Goal: Communication & Community: Answer question/provide support

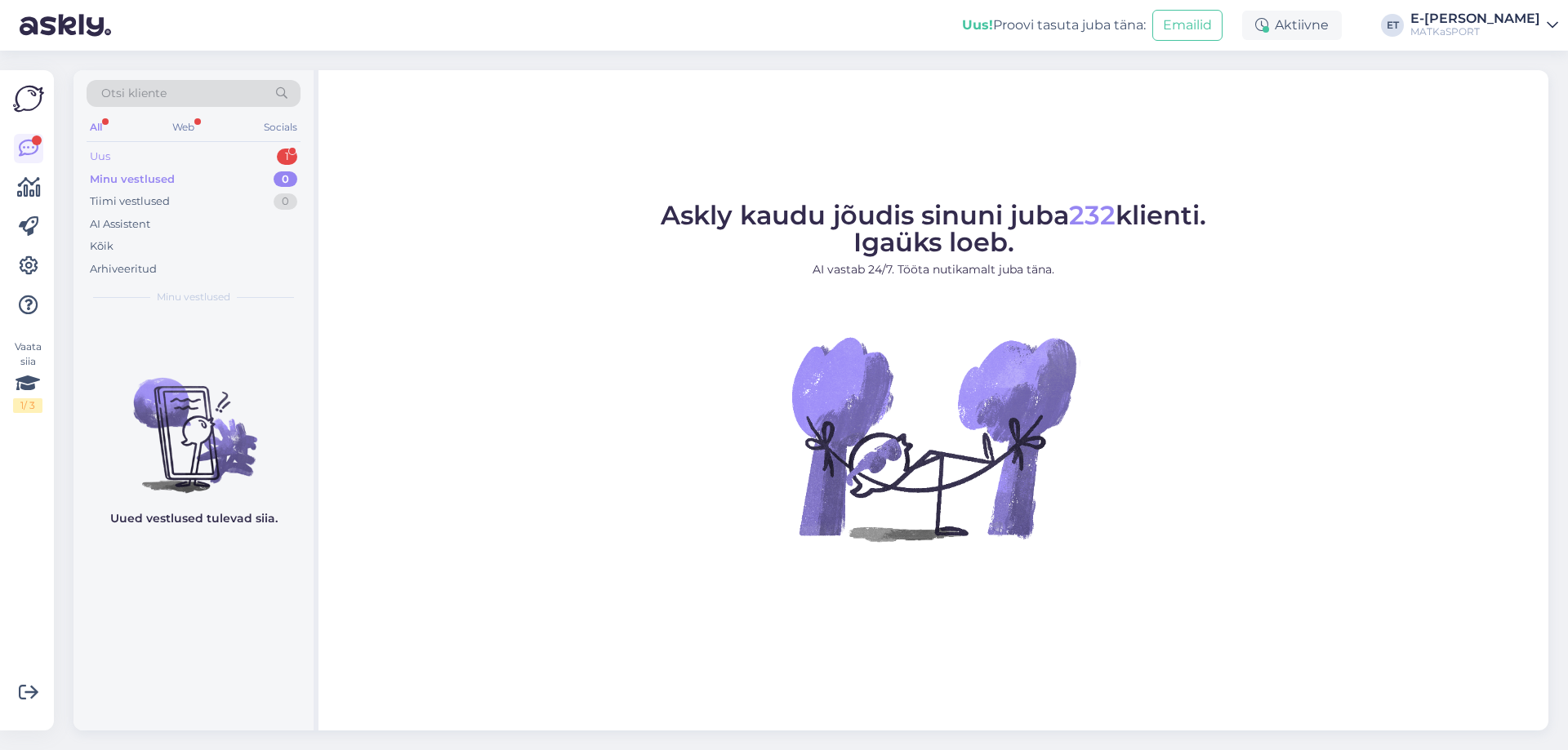
click at [140, 160] on div "Uus 1" at bounding box center [193, 157] width 214 height 23
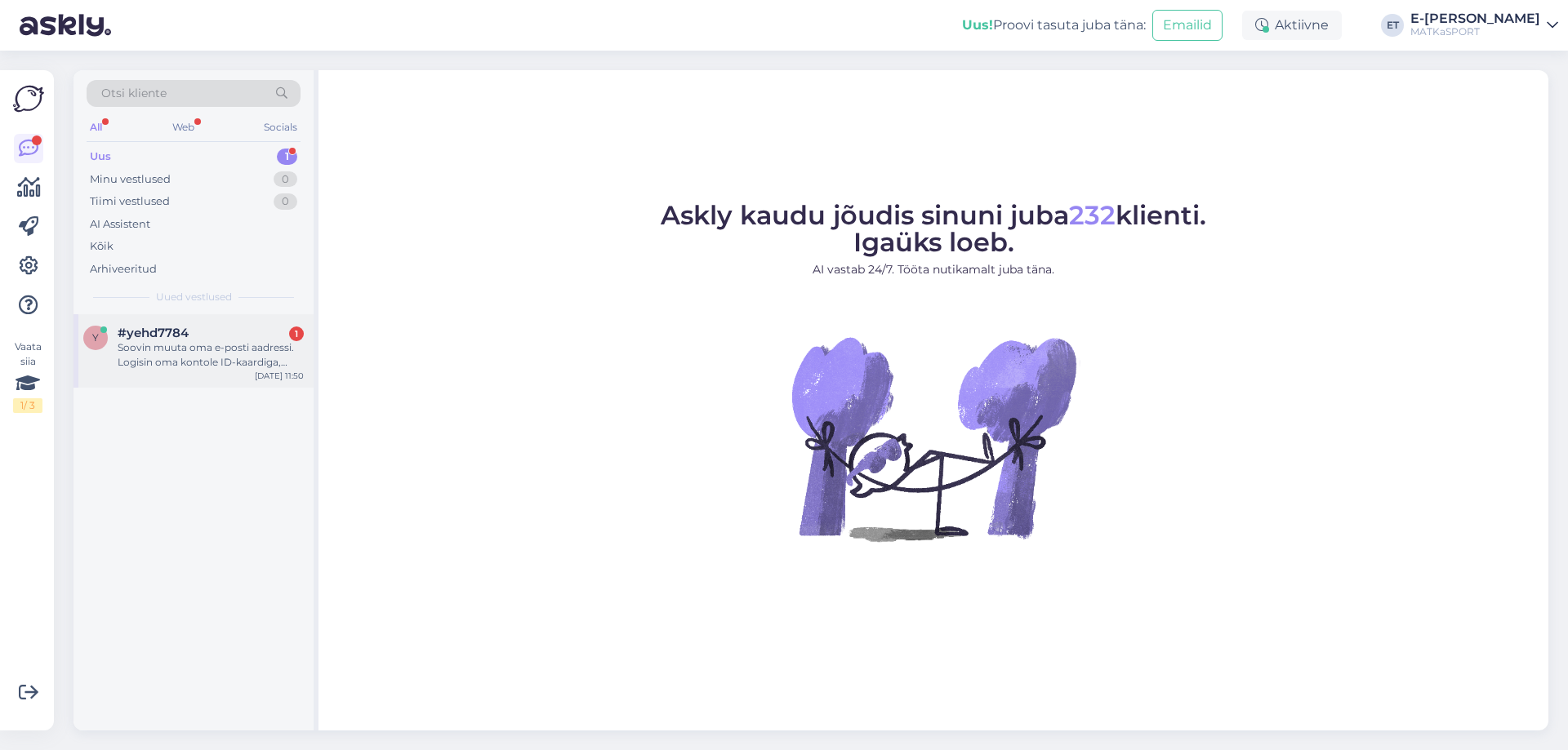
click at [167, 340] on span "#yehd7784" at bounding box center [153, 333] width 71 height 15
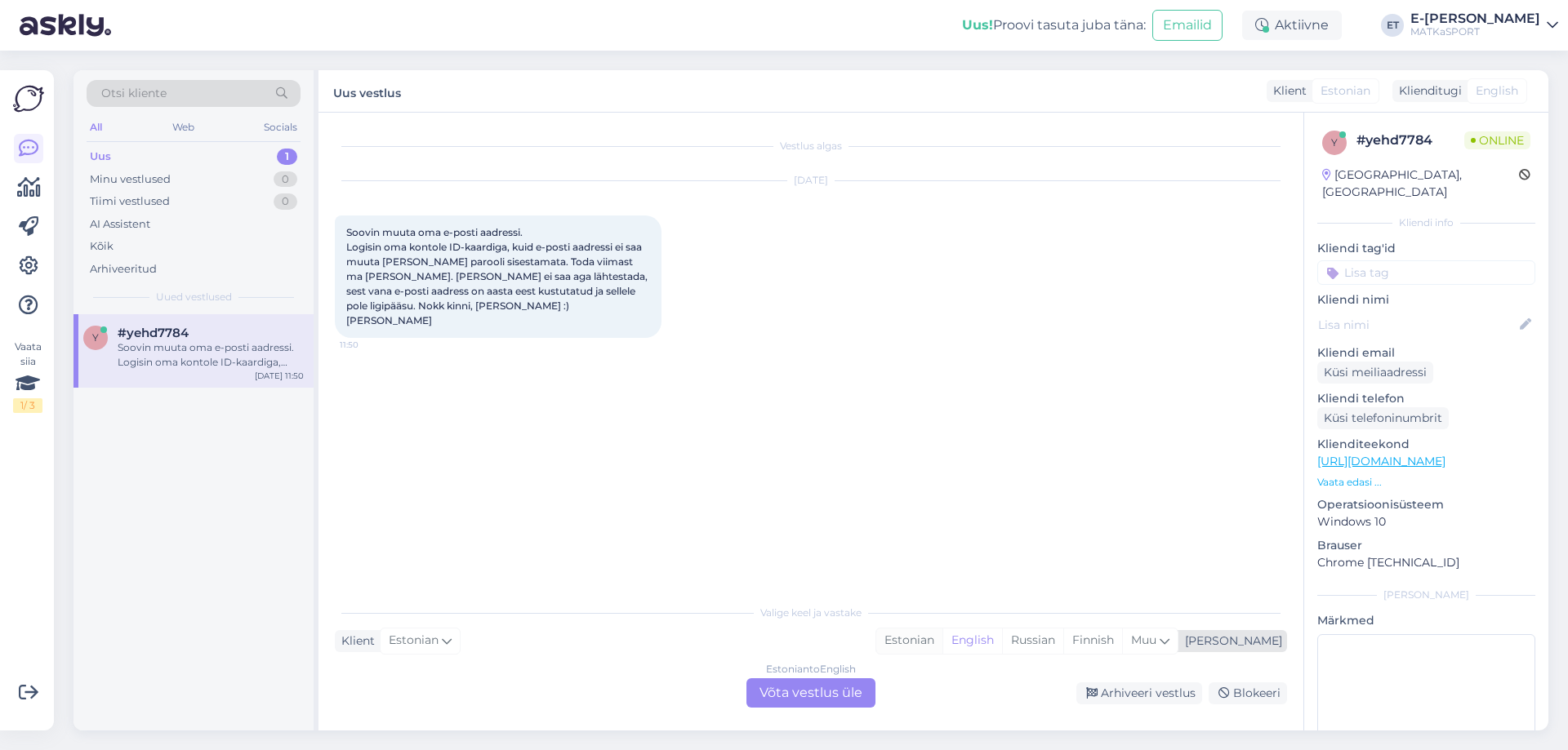
click at [942, 638] on div "Estonian" at bounding box center [909, 640] width 66 height 24
click at [804, 702] on div "Estonian to Estonian Võta vestlus üle" at bounding box center [810, 693] width 129 height 30
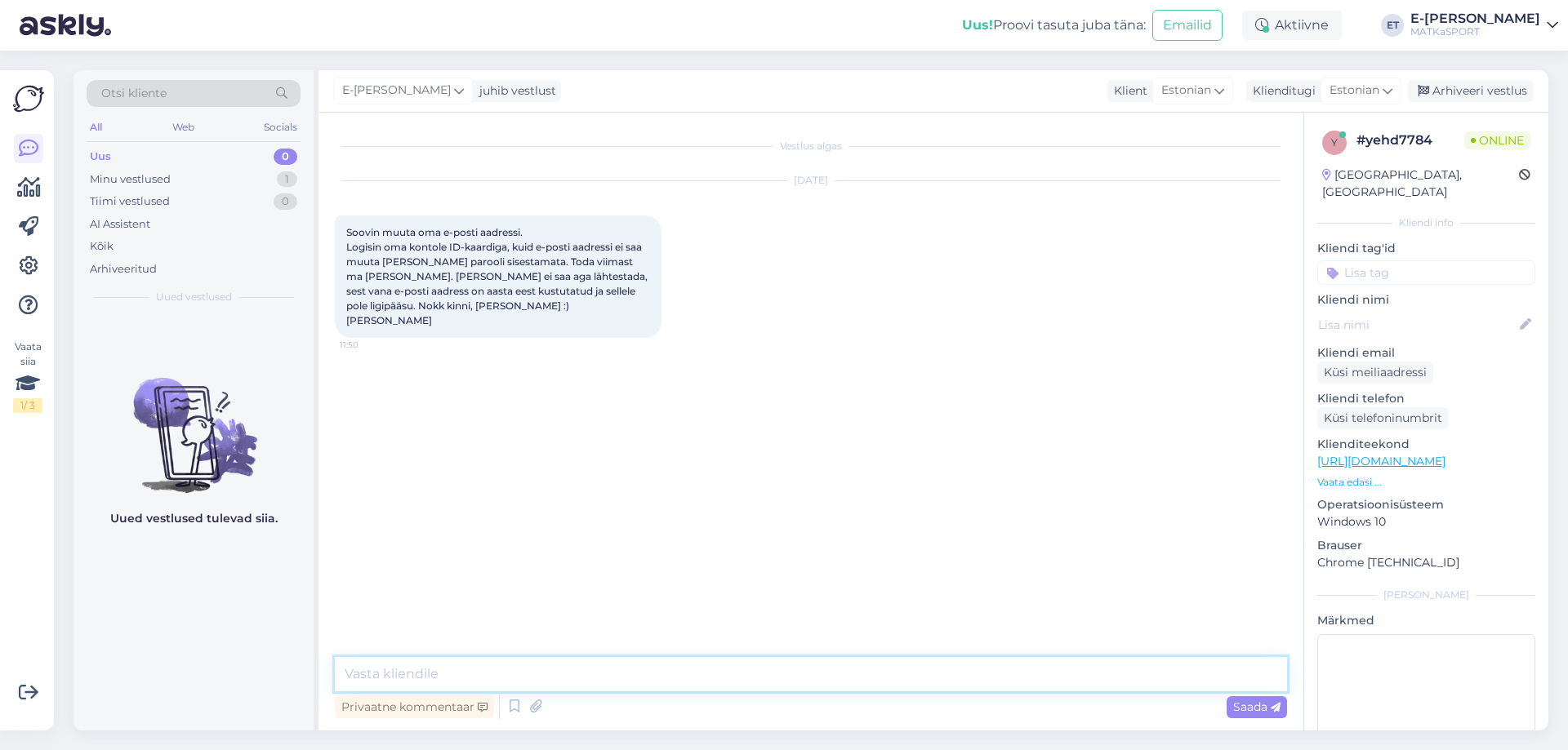
click at [472, 670] on textarea at bounding box center [811, 674] width 952 height 34
type textarea "Tere! Kuidas on Teie e-posti aadress. Saame vaadata üle"
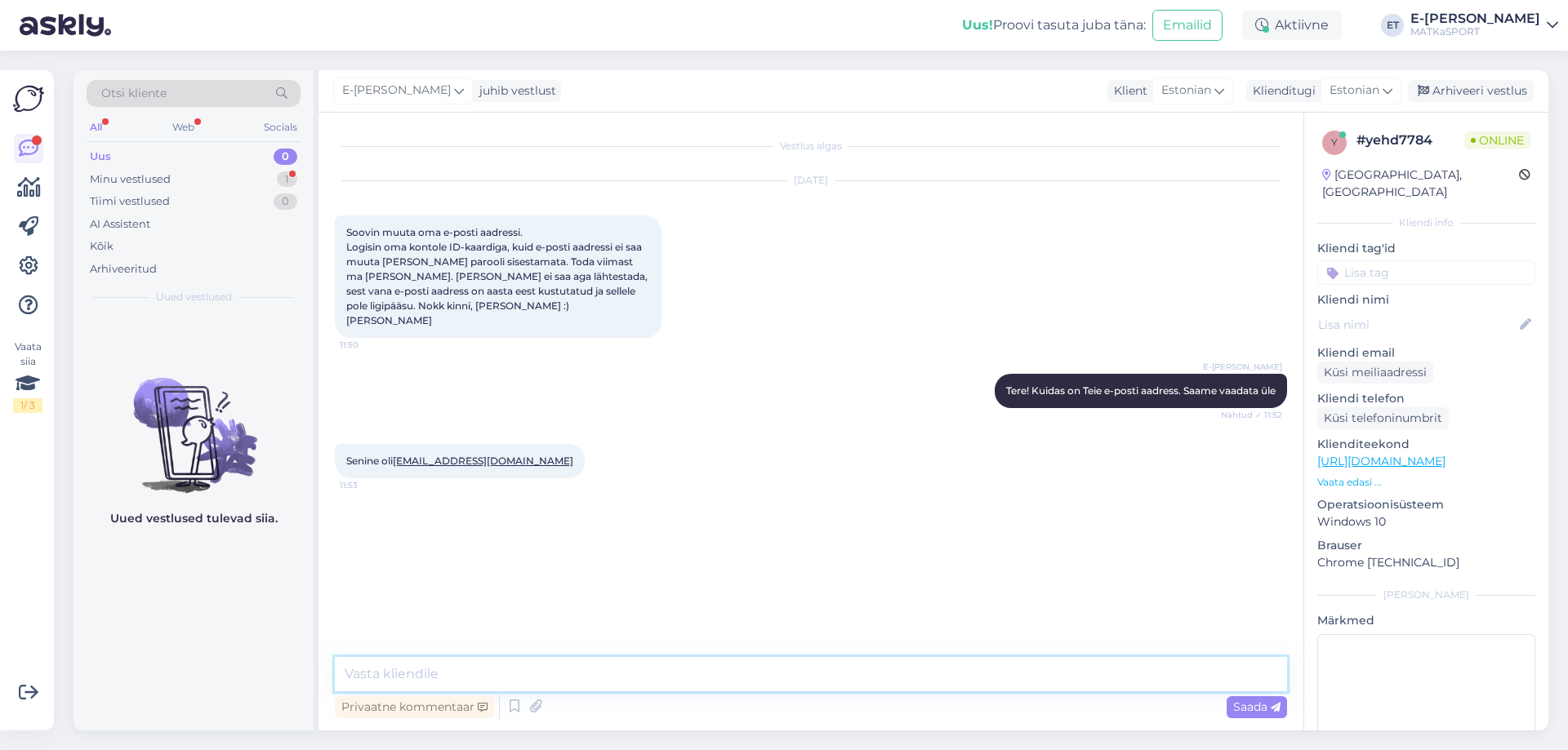
click at [423, 677] on textarea at bounding box center [811, 674] width 952 height 34
type textarea "T"
type textarea "Meie andmebaasis on kaks [PERSON_NAME] nimelist isikut. Palun täpsustage ka oma…"
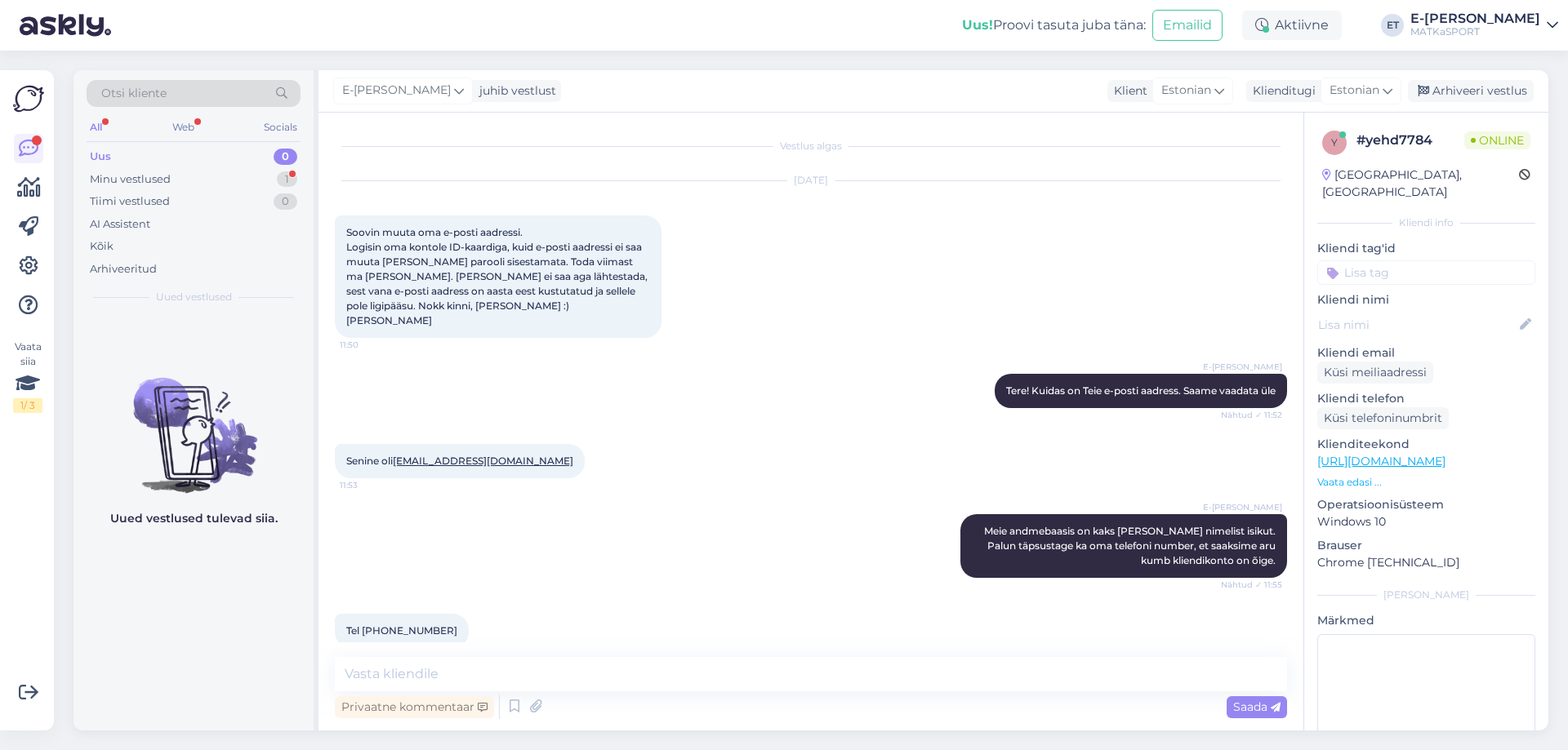
scroll to position [24, 0]
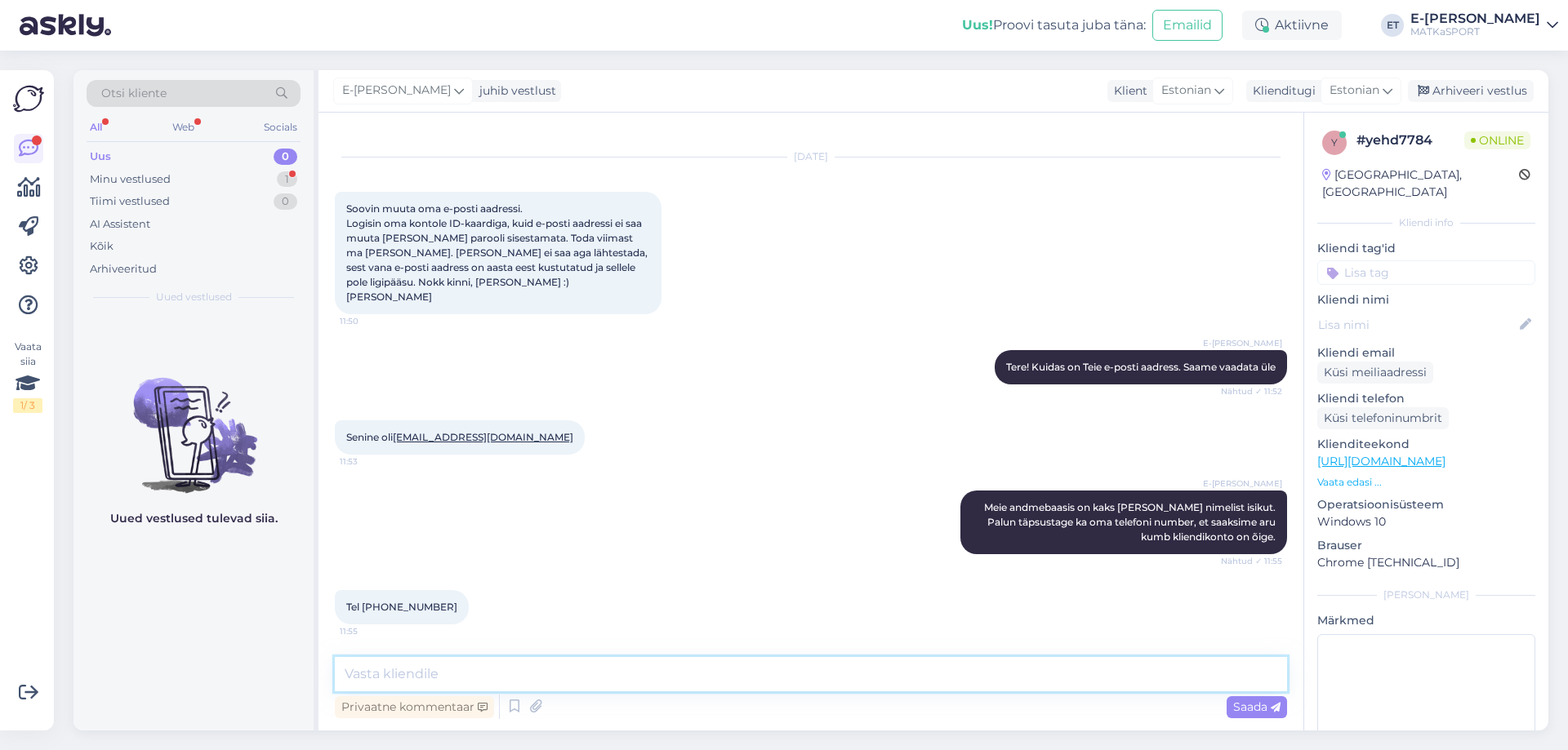
click at [471, 689] on textarea at bounding box center [811, 674] width 952 height 34
type textarea "ja mis e-posti aadress uus oleks?"
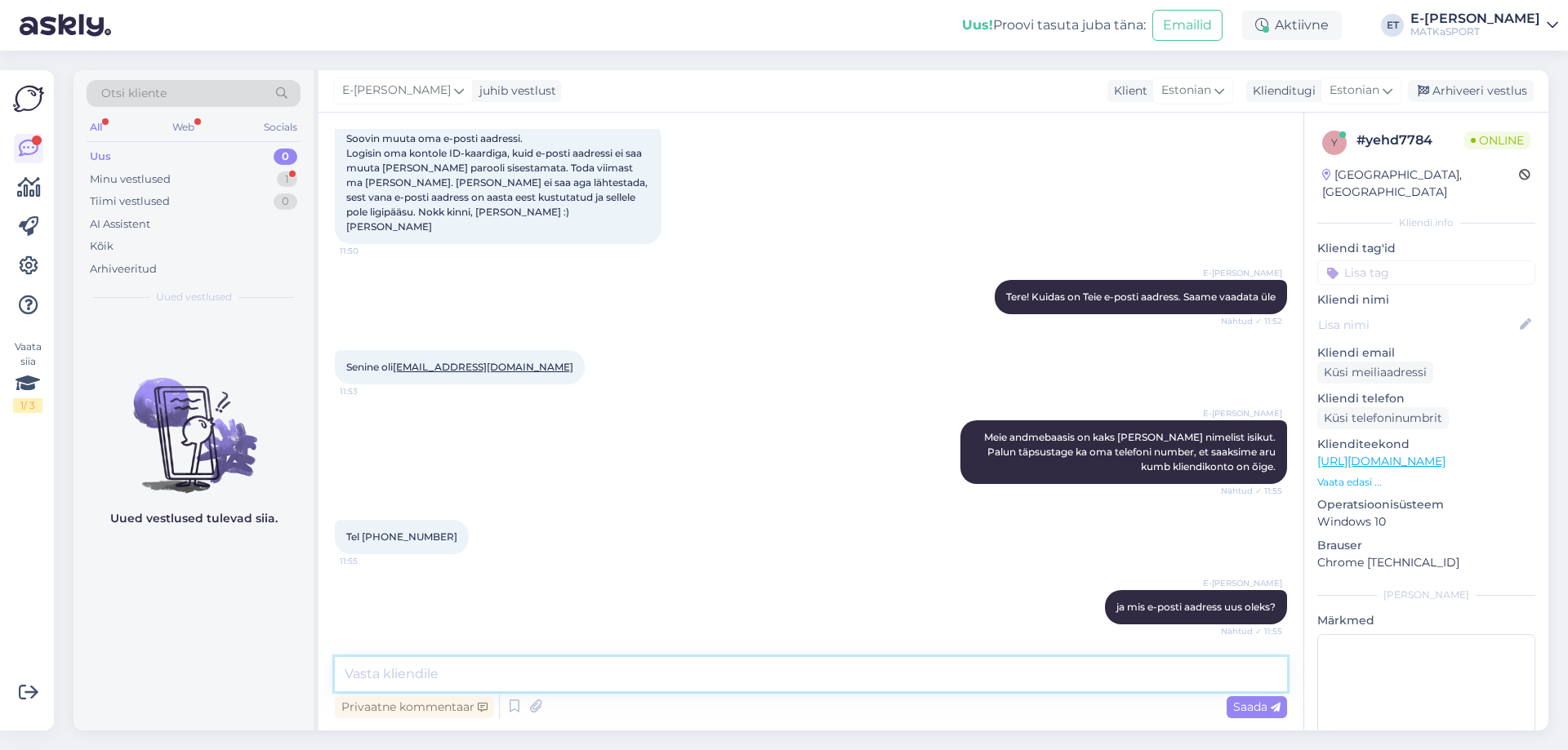
scroll to position [164, 0]
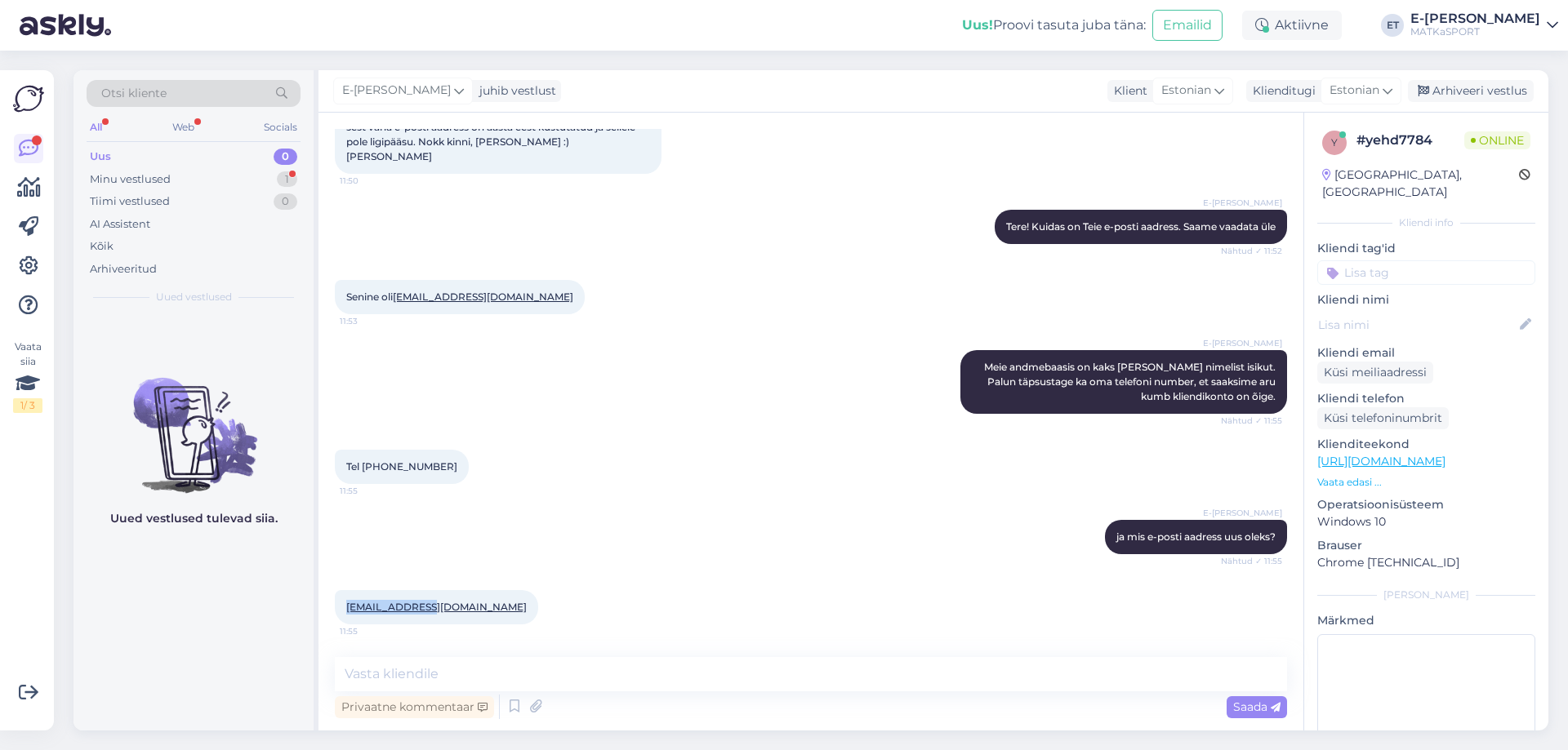
drag, startPoint x: 424, startPoint y: 608, endPoint x: 343, endPoint y: 609, distance: 81.0
click at [343, 609] on div "[EMAIL_ADDRESS][DOMAIN_NAME] 11:55" at bounding box center [436, 607] width 203 height 34
copy link "[EMAIL_ADDRESS][DOMAIN_NAME]"
drag, startPoint x: 652, startPoint y: 673, endPoint x: 628, endPoint y: 635, distance: 44.9
click at [652, 673] on textarea at bounding box center [811, 674] width 952 height 34
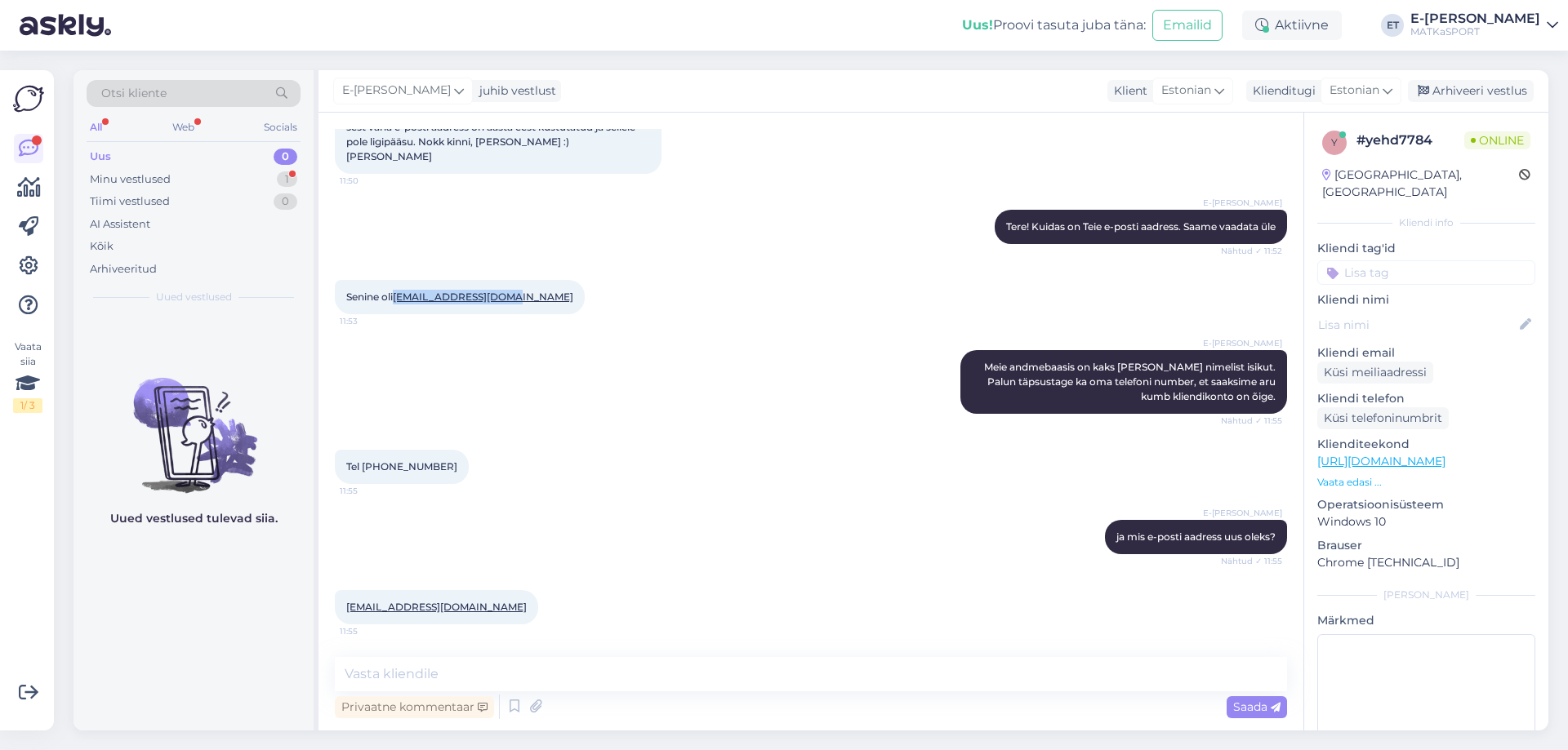
drag, startPoint x: 505, startPoint y: 298, endPoint x: 398, endPoint y: 296, distance: 107.0
click at [398, 296] on div "Senine oli [EMAIL_ADDRESS][DOMAIN_NAME] 11:53" at bounding box center [460, 297] width 250 height 34
copy link "[EMAIL_ADDRESS][DOMAIN_NAME]"
click at [1425, 261] on input at bounding box center [1426, 273] width 218 height 24
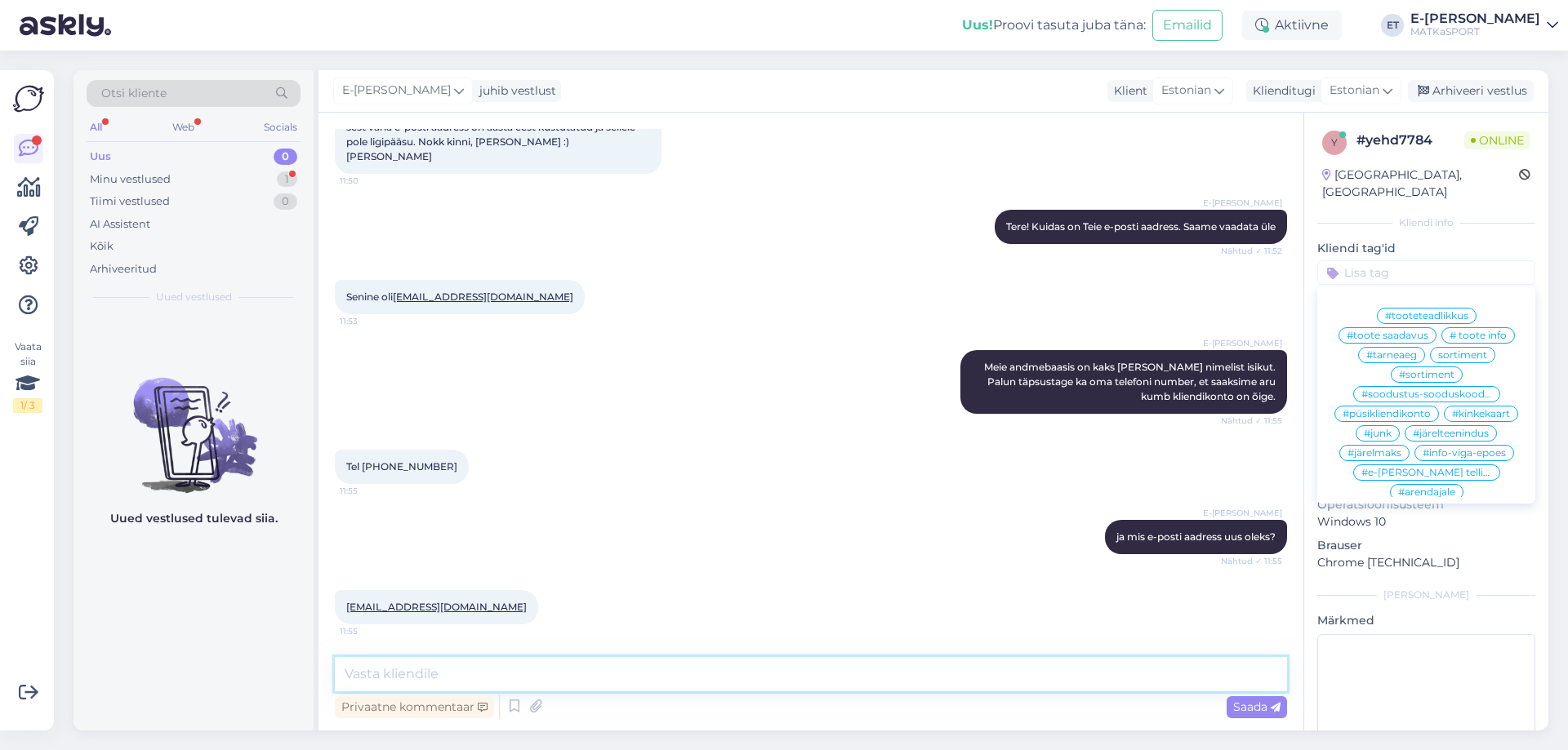
click at [637, 676] on textarea at bounding box center [811, 674] width 952 height 34
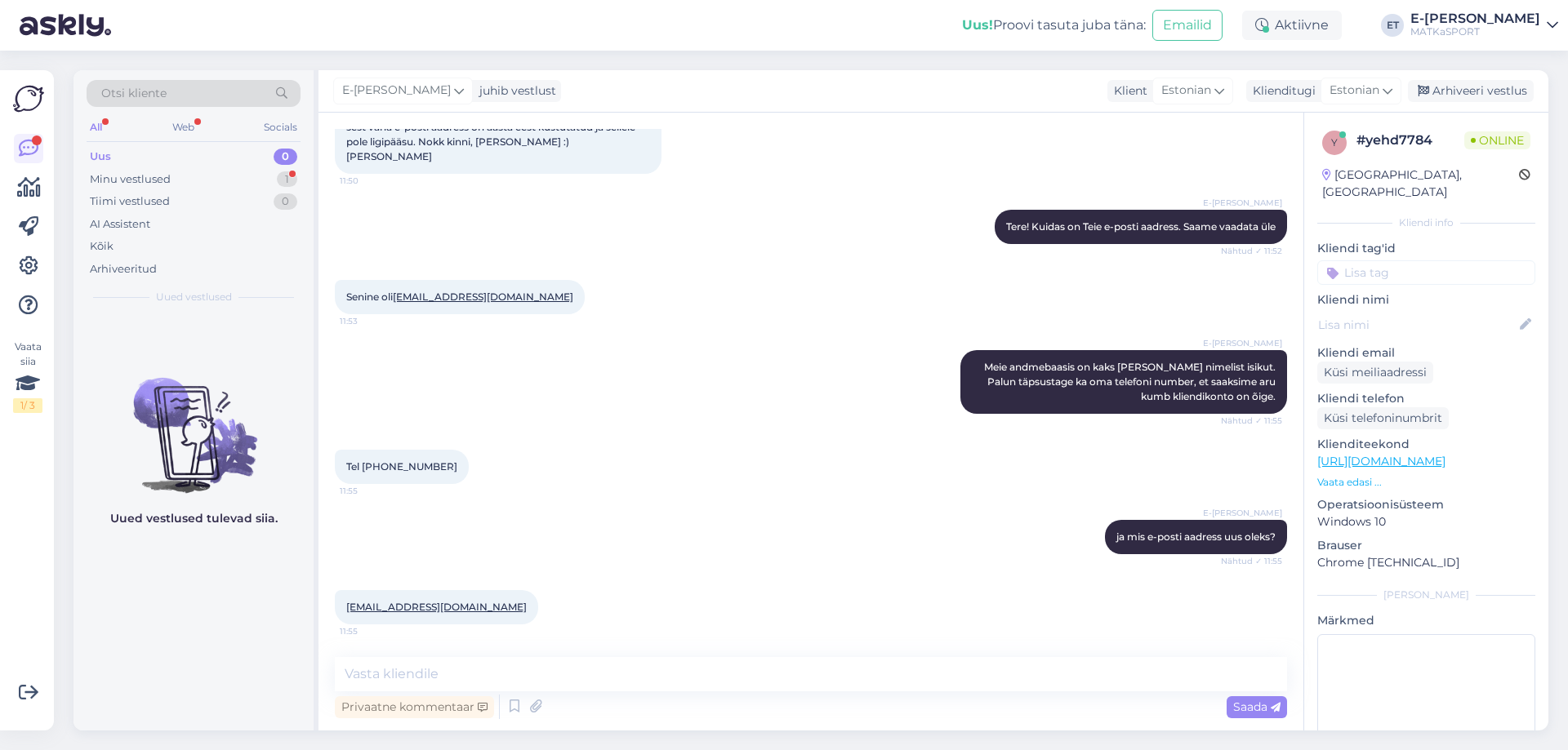
click at [1389, 261] on input at bounding box center [1426, 273] width 218 height 24
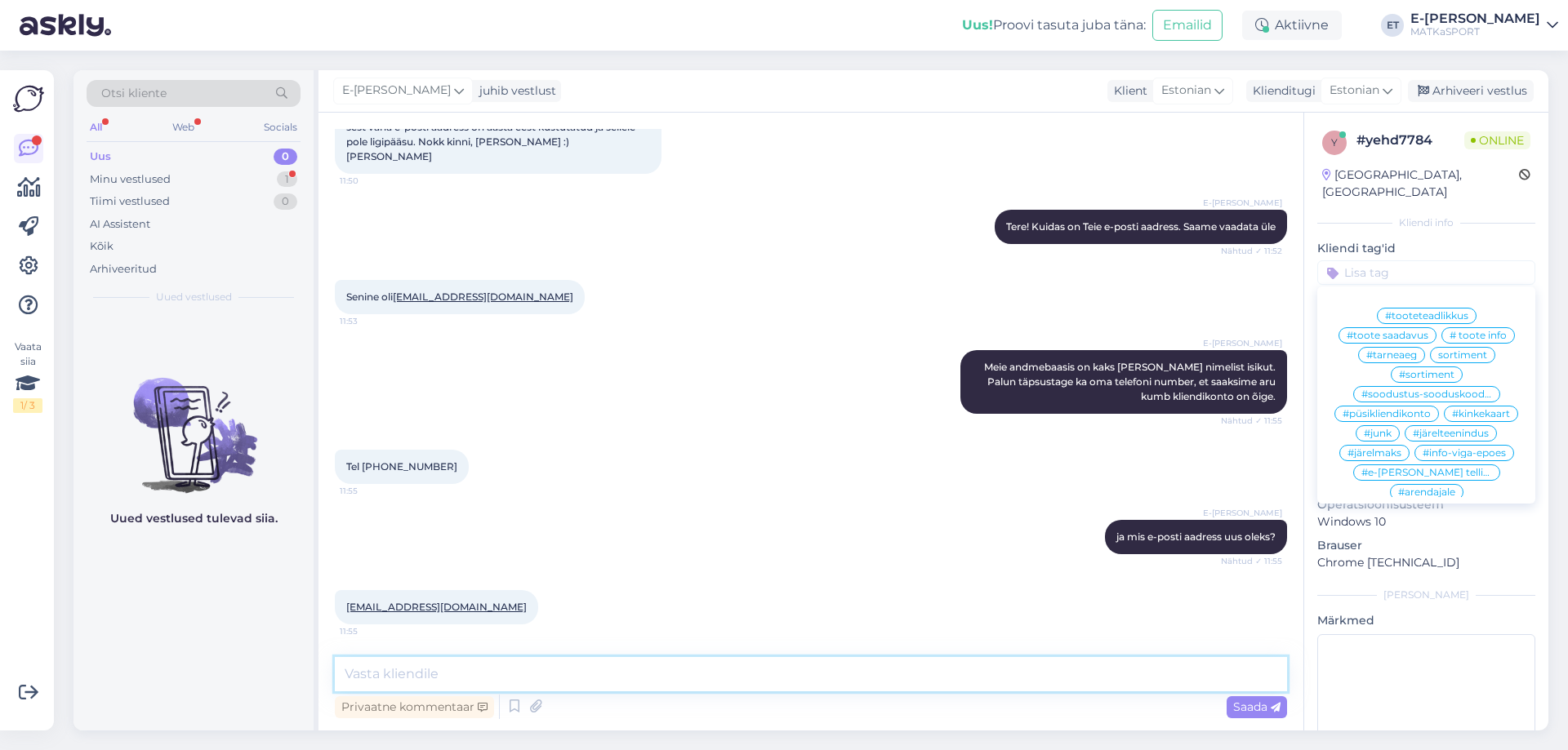
click at [516, 669] on textarea at bounding box center [811, 674] width 952 height 34
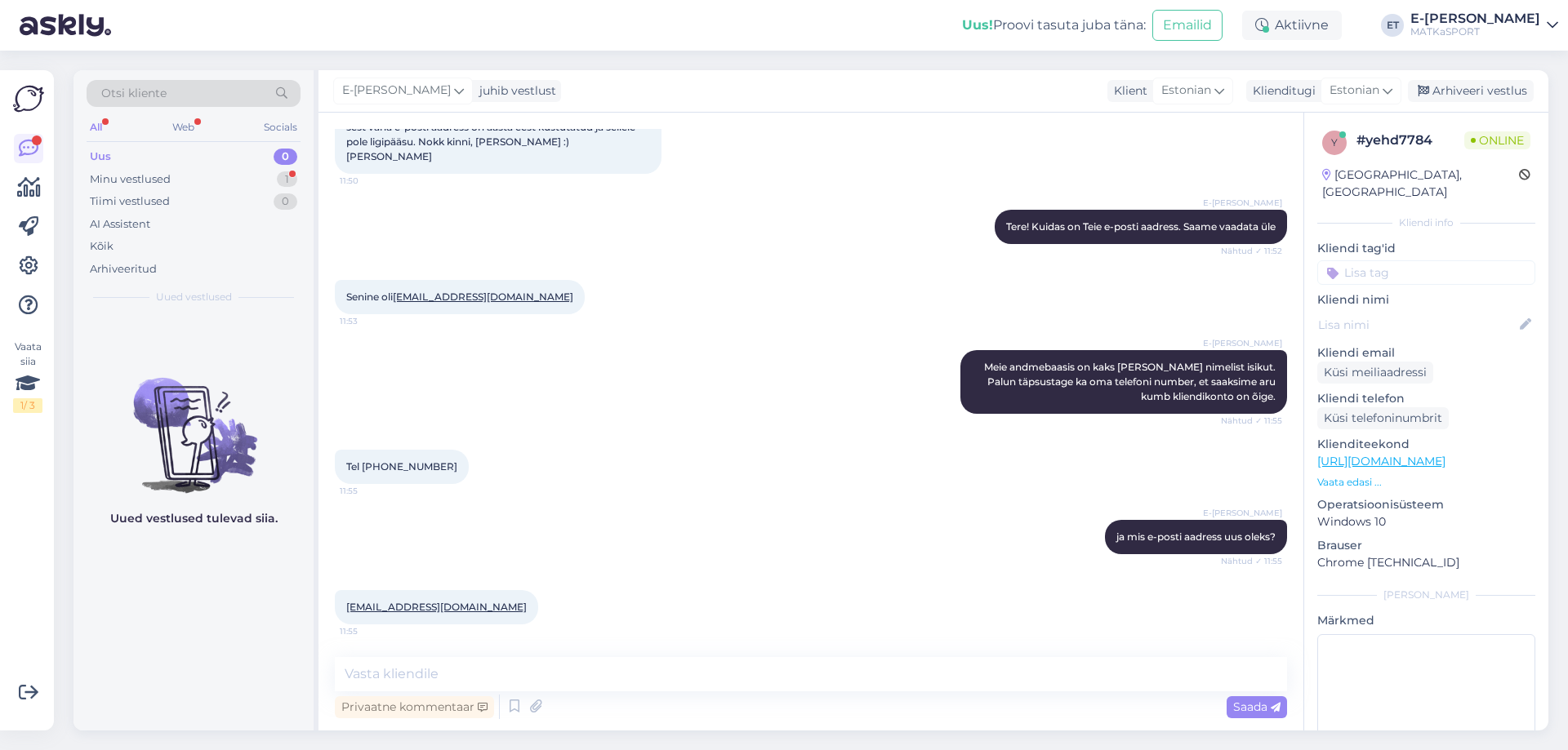
click at [1450, 261] on input at bounding box center [1426, 273] width 218 height 24
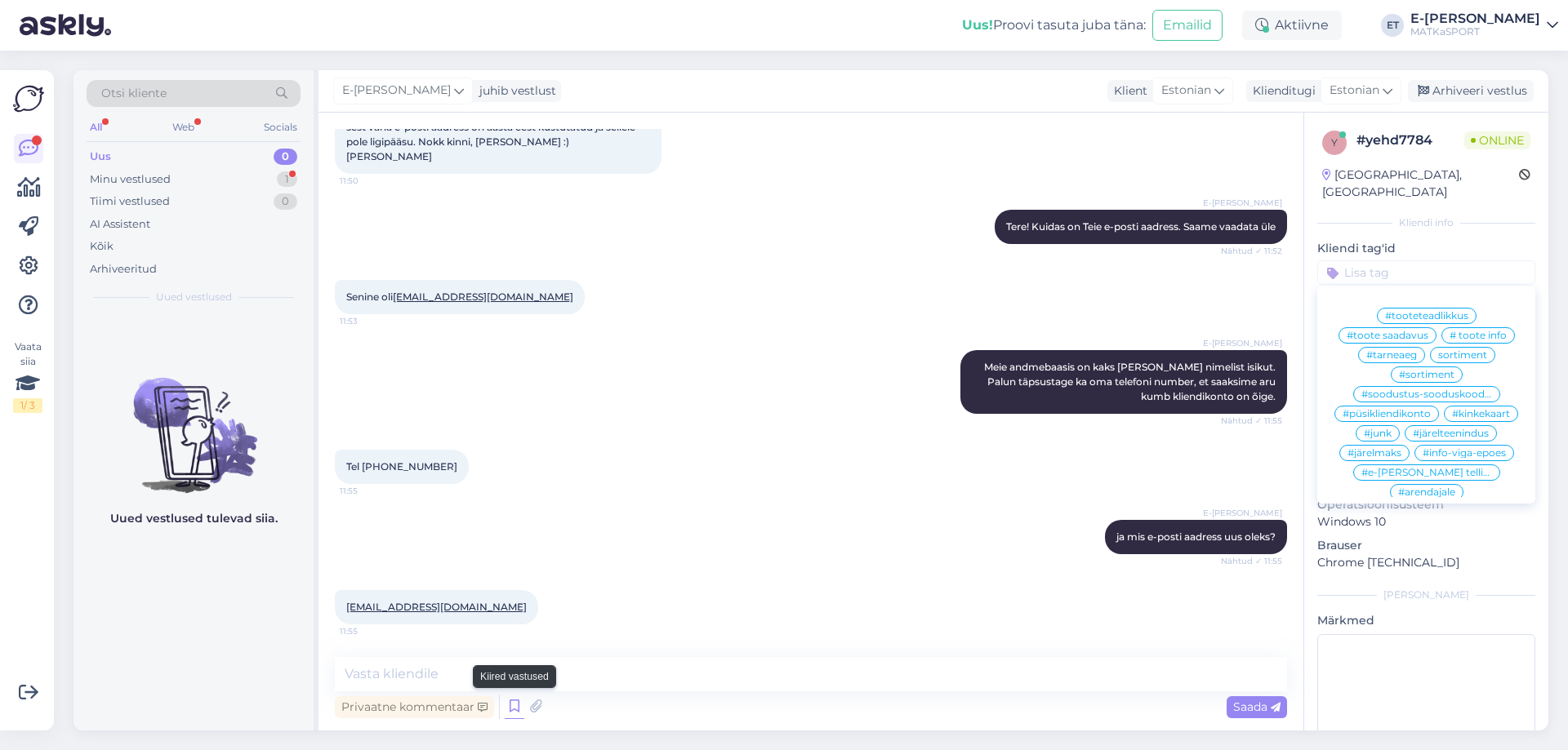
click at [516, 710] on icon at bounding box center [514, 707] width 19 height 24
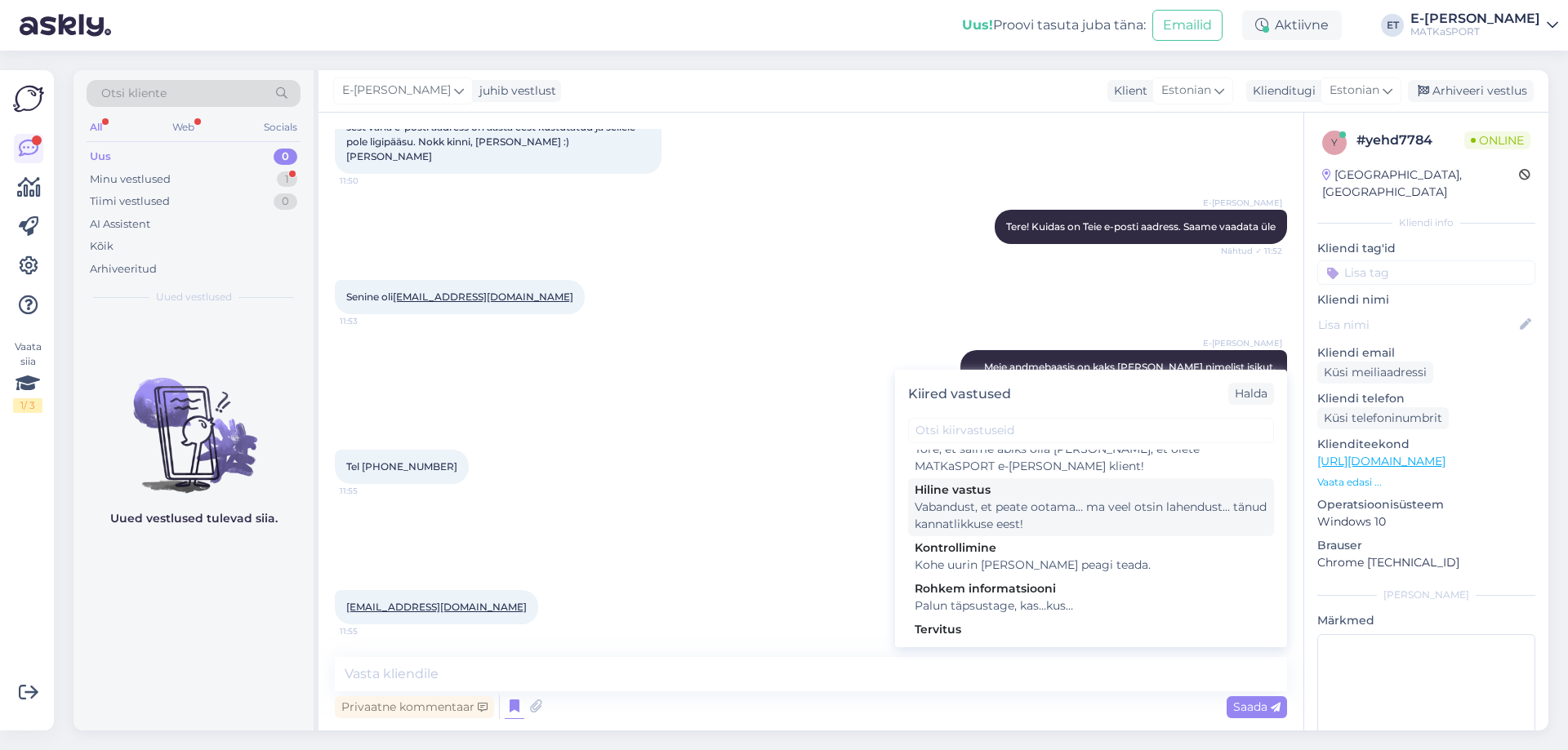
scroll to position [239, 0]
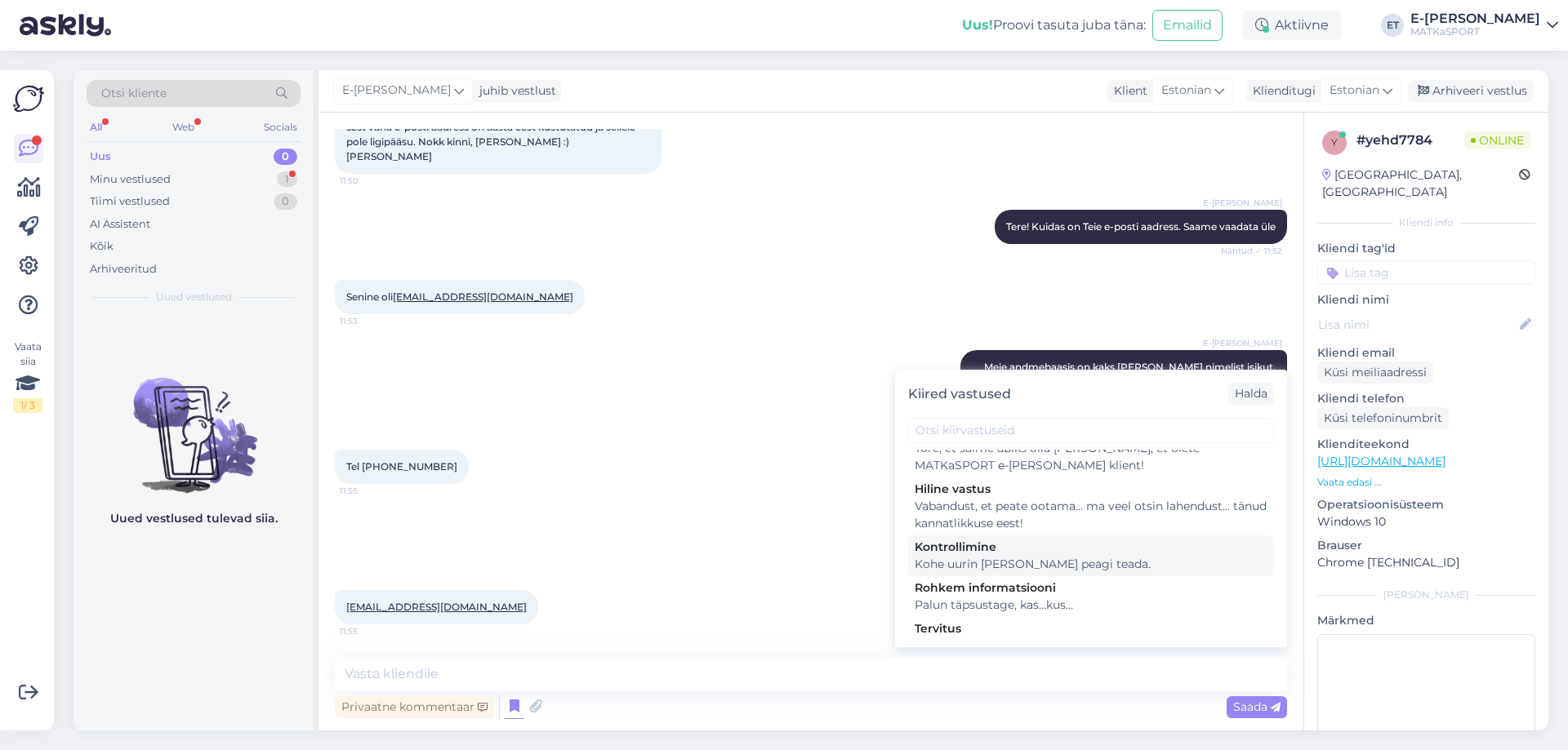
click at [1118, 556] on div "Kohe uurin [PERSON_NAME] peagi teada." at bounding box center [1091, 564] width 353 height 17
type textarea "Kohe uurin [PERSON_NAME] peagi teada."
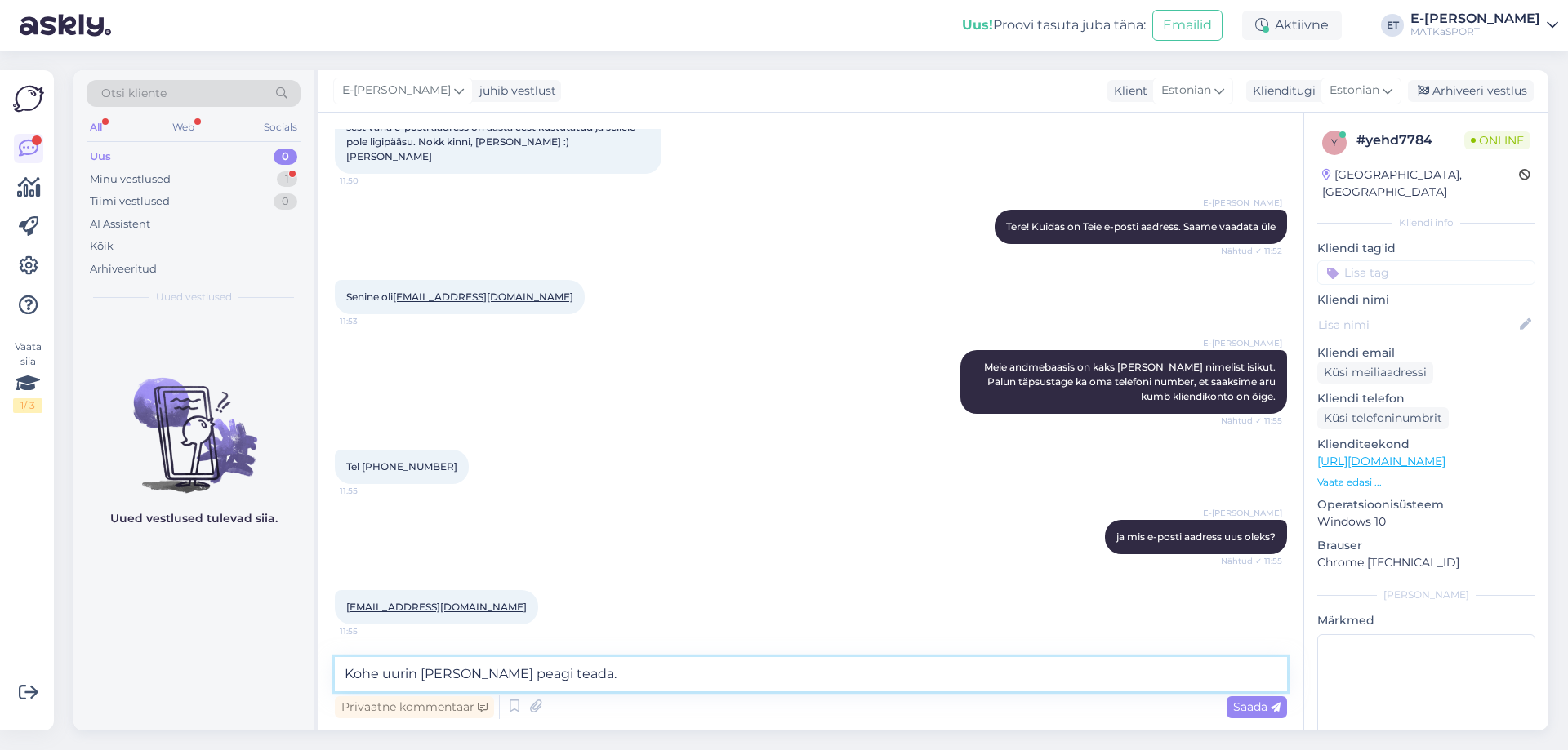
click at [657, 675] on textarea "Kohe uurin [PERSON_NAME] peagi teada." at bounding box center [811, 674] width 952 height 34
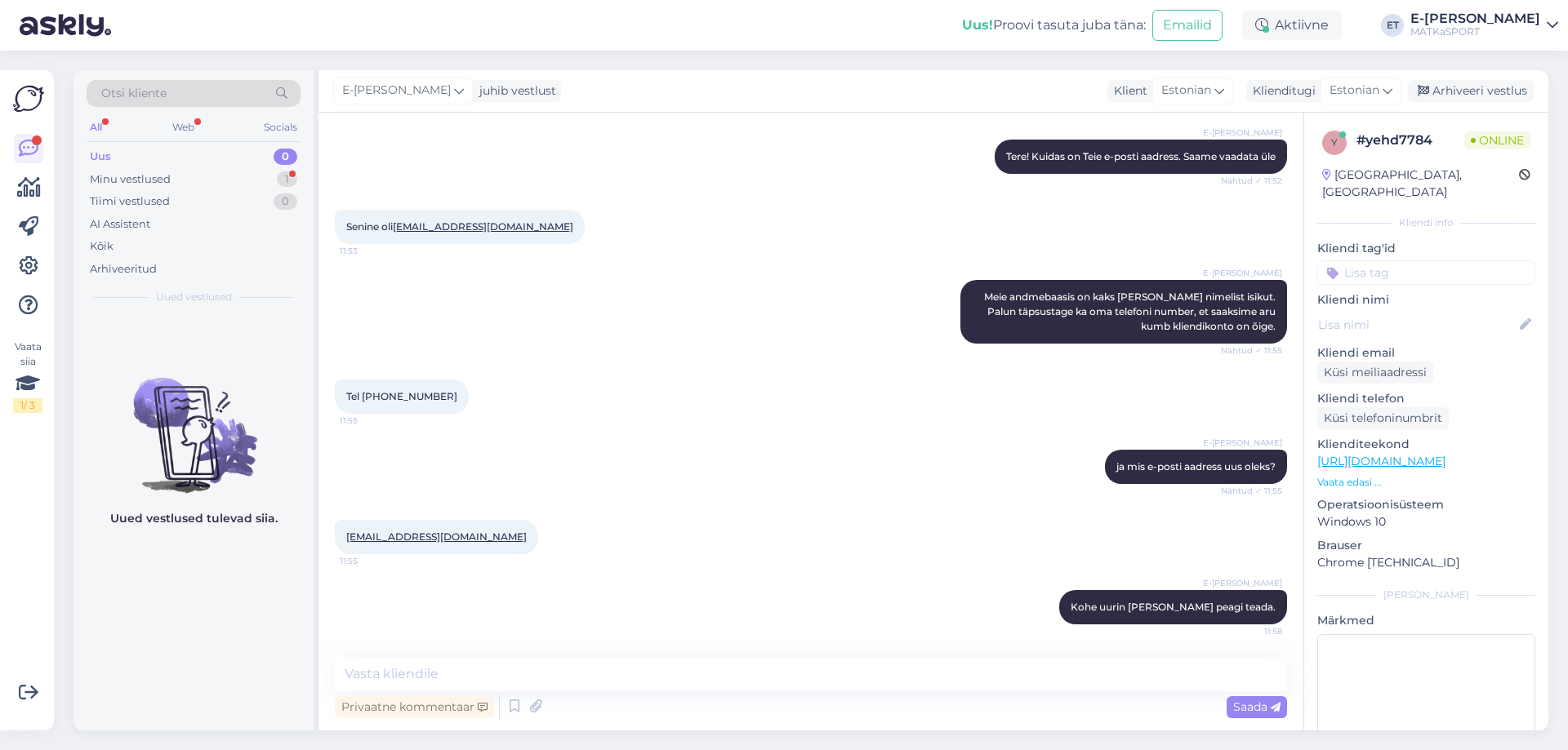
click at [1414, 261] on input at bounding box center [1426, 273] width 218 height 24
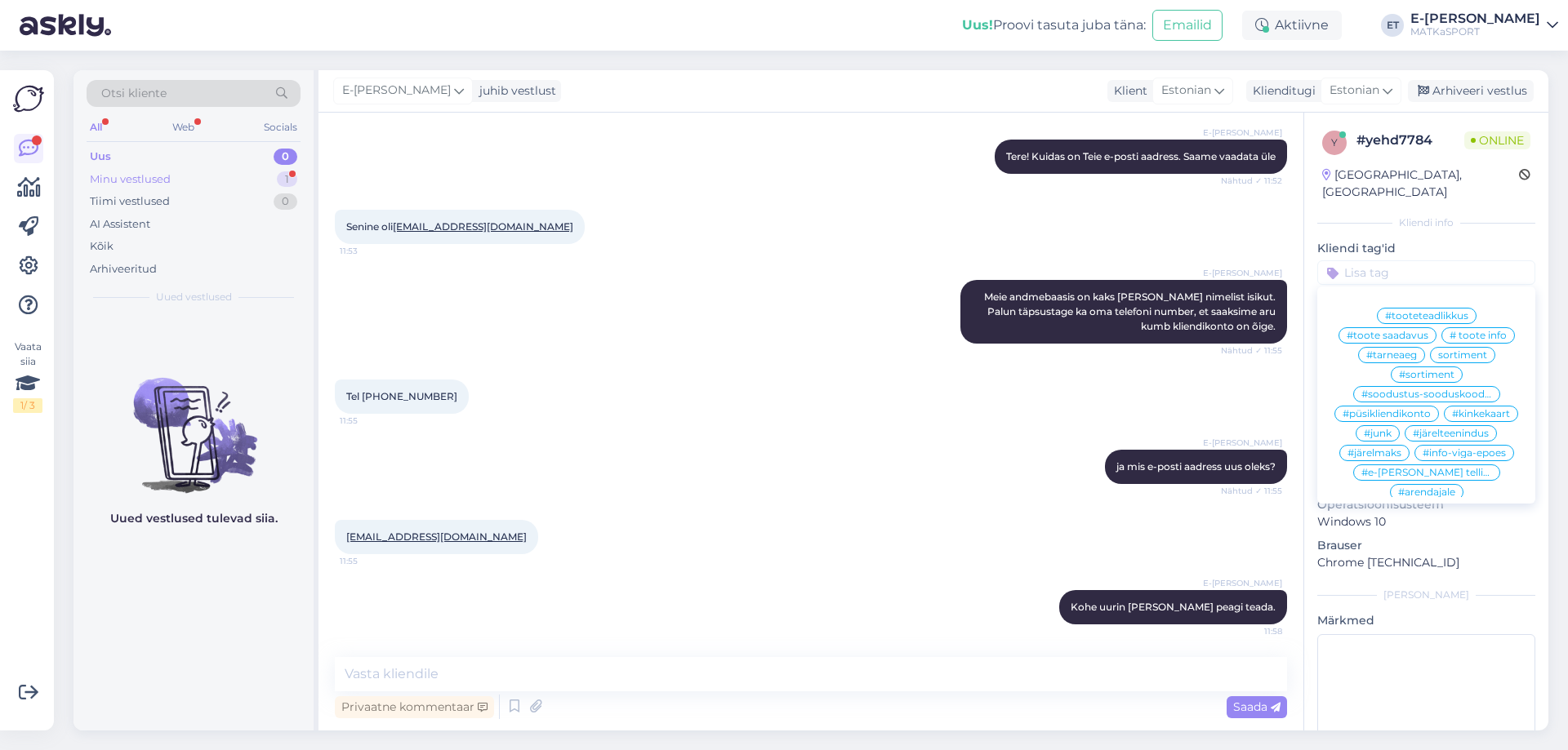
click at [164, 175] on div "Minu vestlused" at bounding box center [130, 180] width 81 height 17
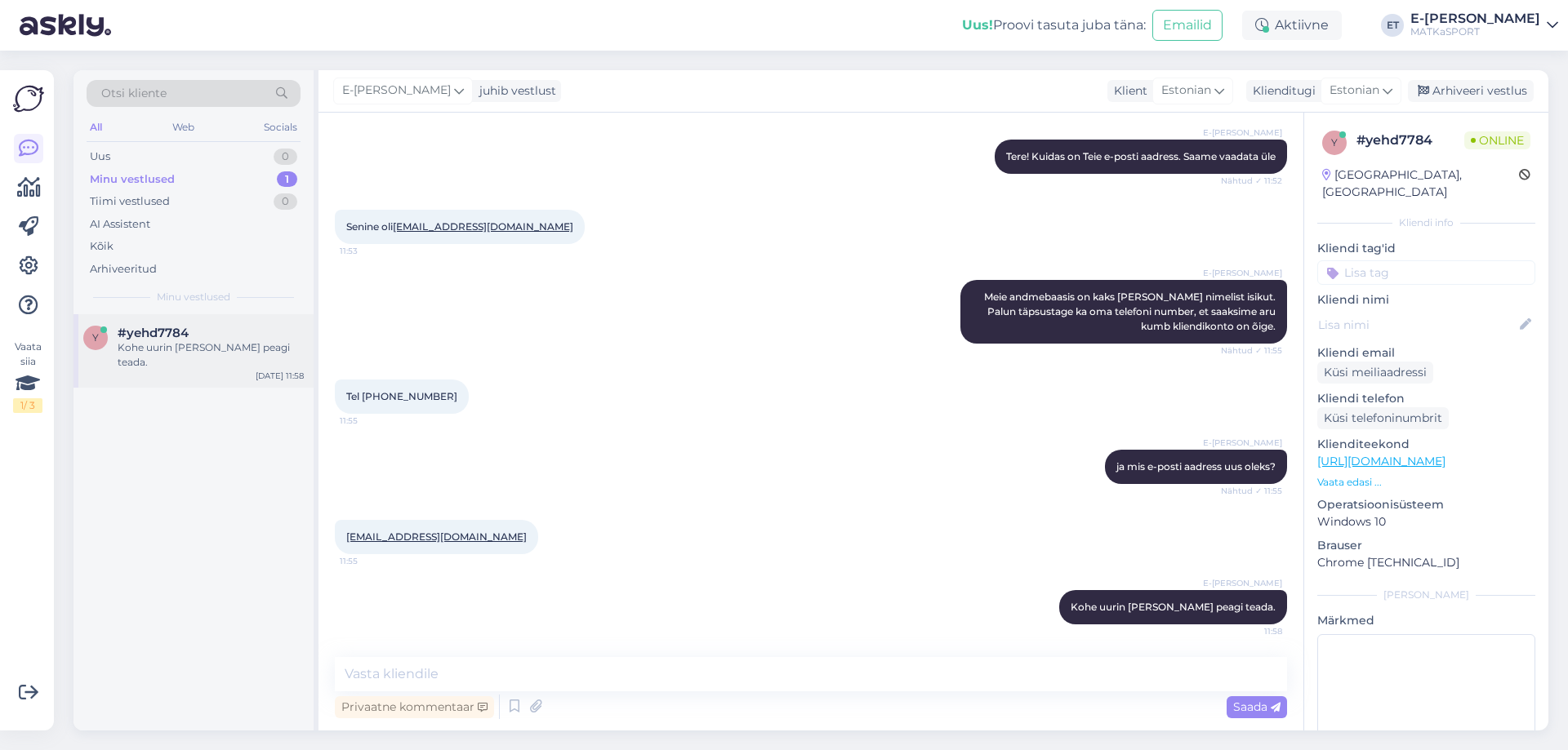
click at [157, 345] on div "Kohe uurin [PERSON_NAME] peagi teada." at bounding box center [211, 356] width 187 height 30
click at [1417, 261] on input at bounding box center [1426, 273] width 218 height 24
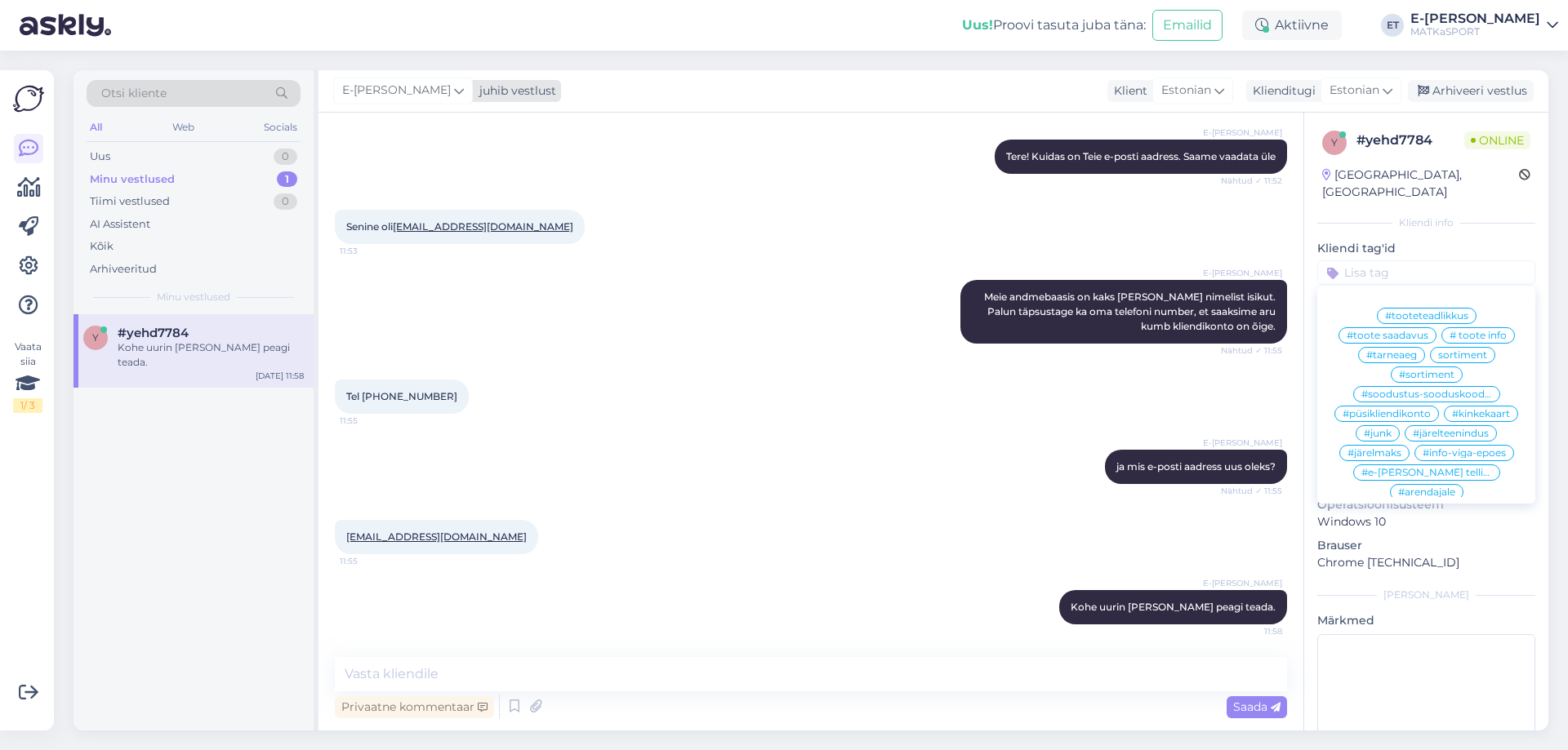
click at [454, 89] on icon at bounding box center [459, 90] width 10 height 18
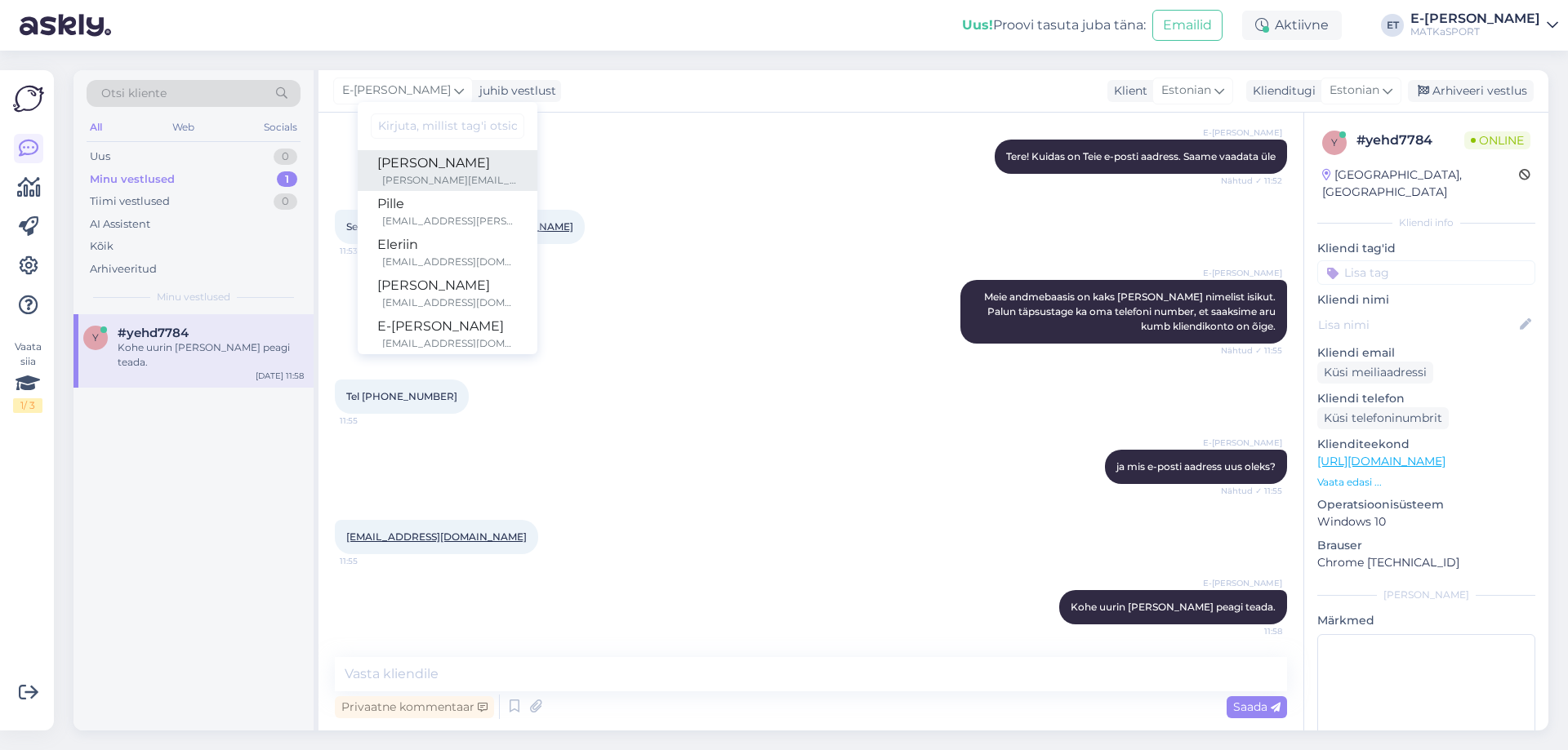
click at [406, 159] on div "[PERSON_NAME]" at bounding box center [447, 162] width 140 height 19
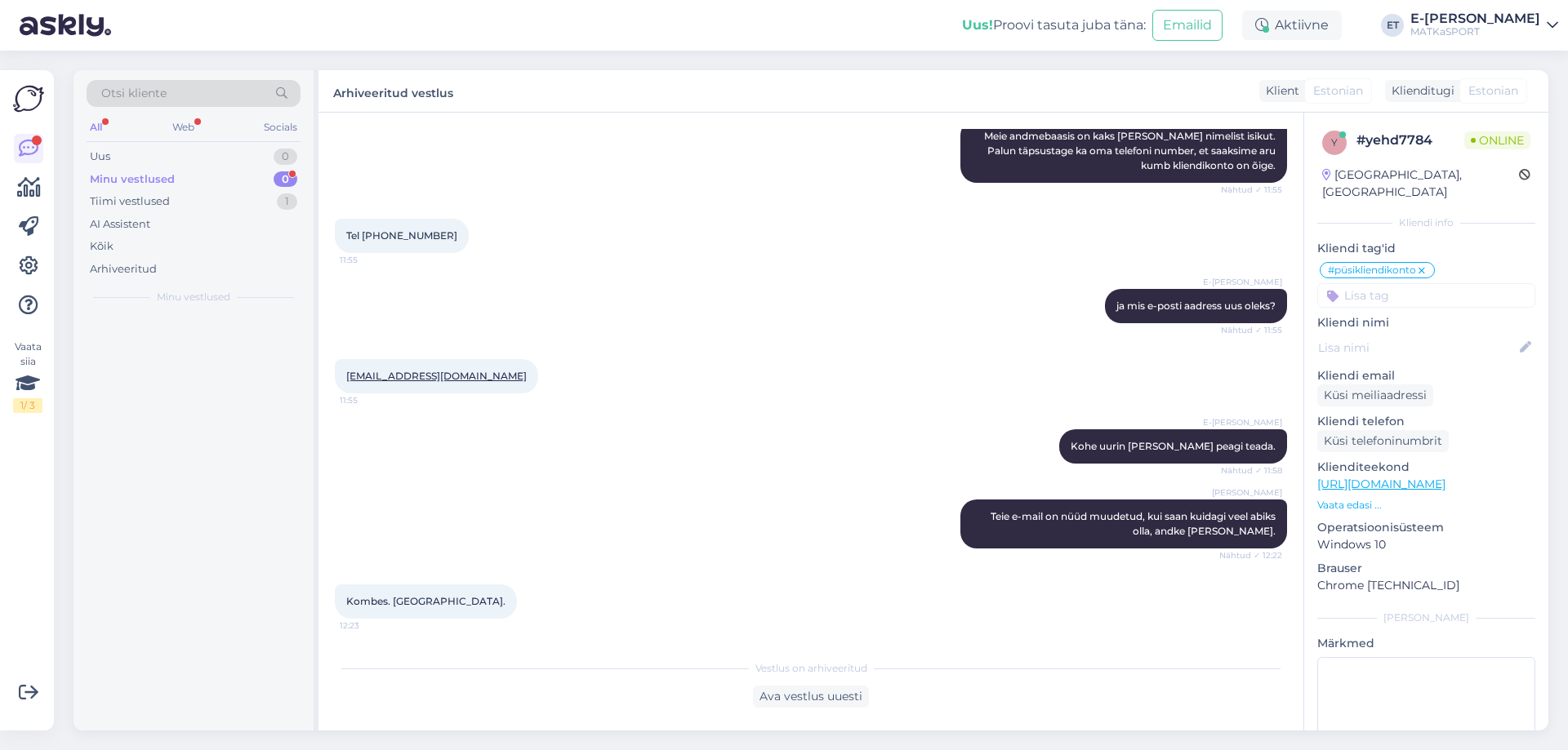
scroll to position [395, 0]
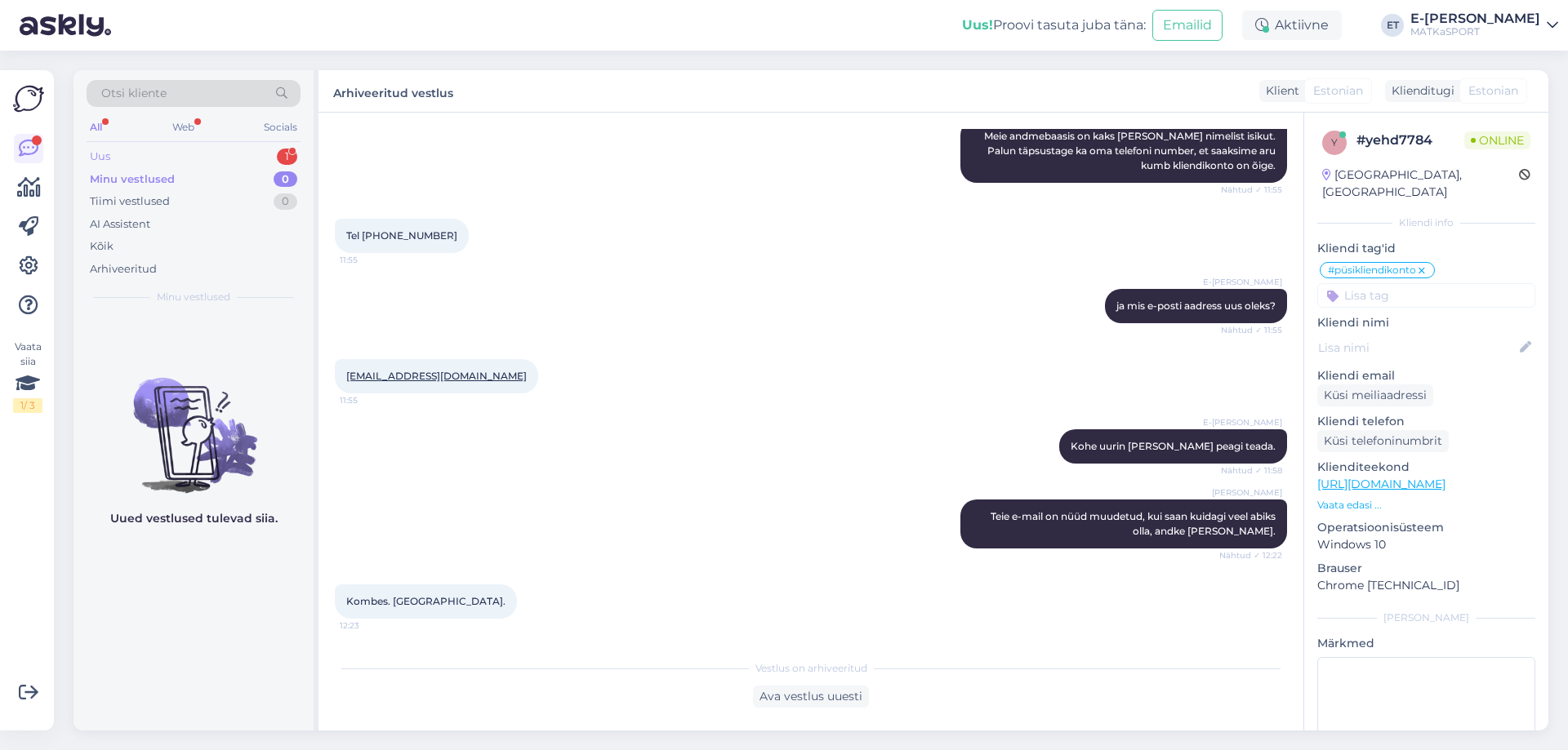
click at [201, 156] on div "Uus 1" at bounding box center [193, 157] width 214 height 23
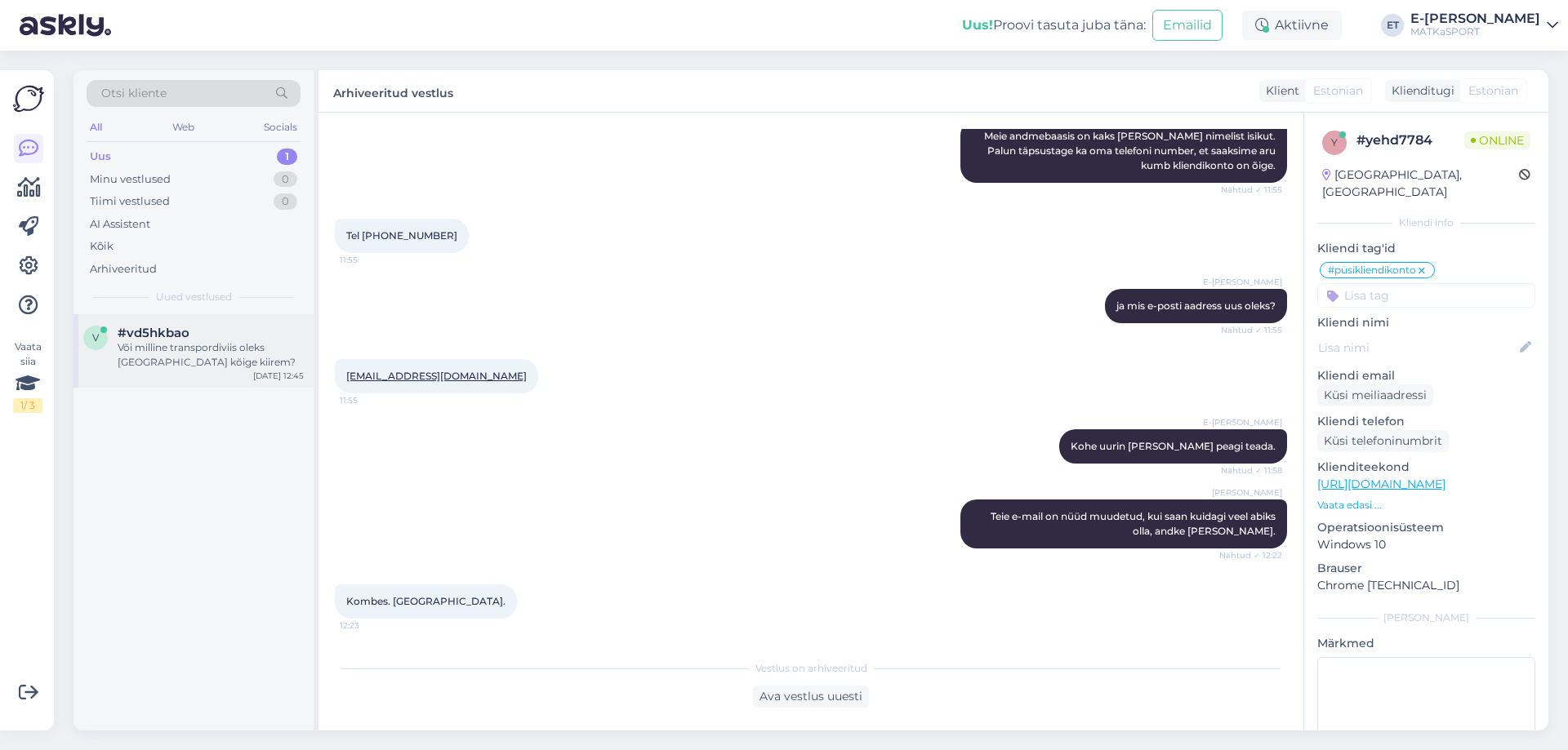
click at [160, 363] on div "Või milline transpordiviis oleks [GEOGRAPHIC_DATA] kõige kiirem?" at bounding box center [211, 356] width 187 height 30
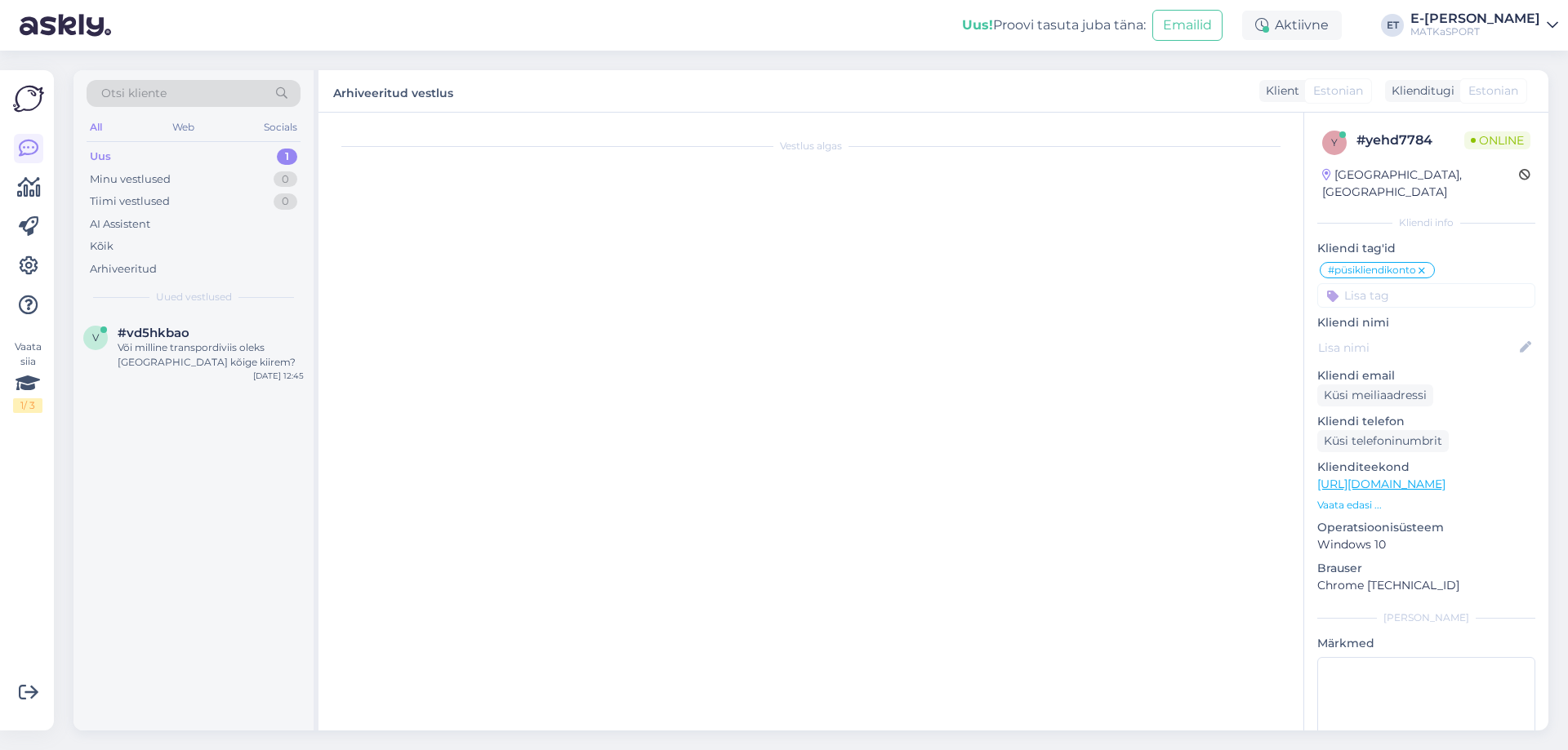
scroll to position [0, 0]
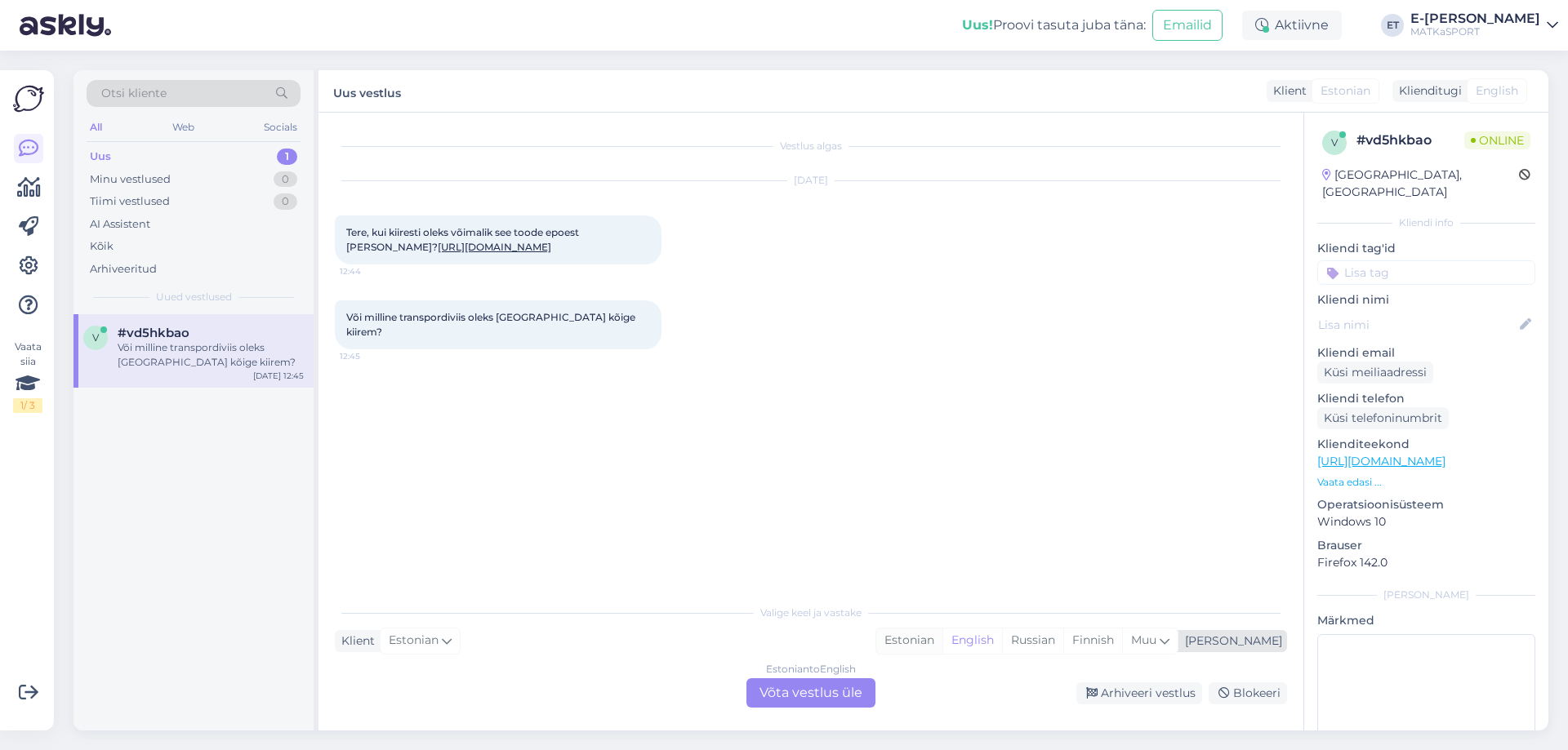
click at [942, 646] on div "Estonian" at bounding box center [909, 640] width 66 height 24
click at [794, 696] on div "Estonian to Estonian Võta vestlus üle" at bounding box center [810, 693] width 129 height 30
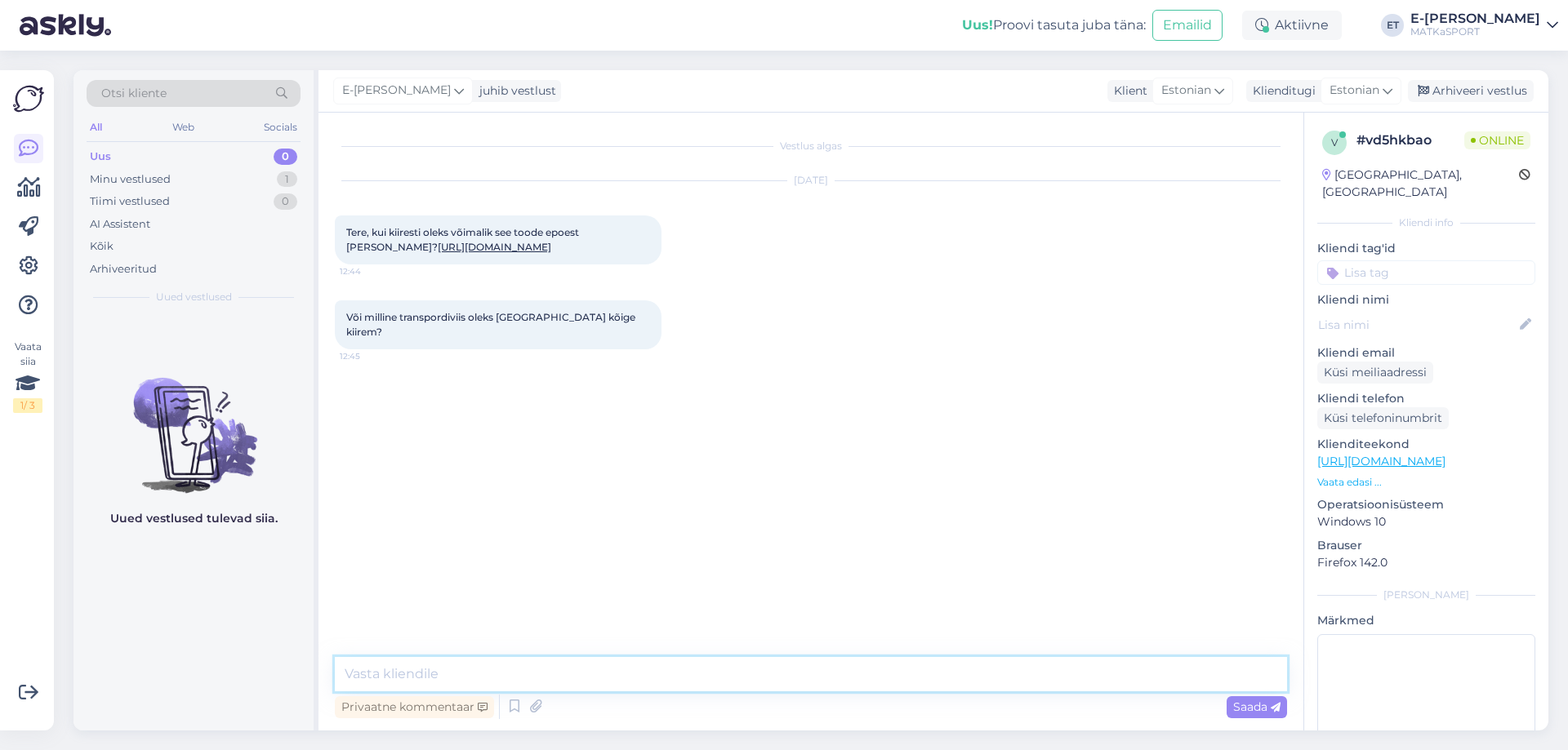
click at [501, 661] on textarea at bounding box center [811, 674] width 952 height 34
click at [408, 660] on textarea at bounding box center [811, 674] width 952 height 34
type textarea "Tere! Tavapärane tarneaeg on umbes 3-4 tööpäeva. [PERSON_NAME] tellimuse ära vo…"
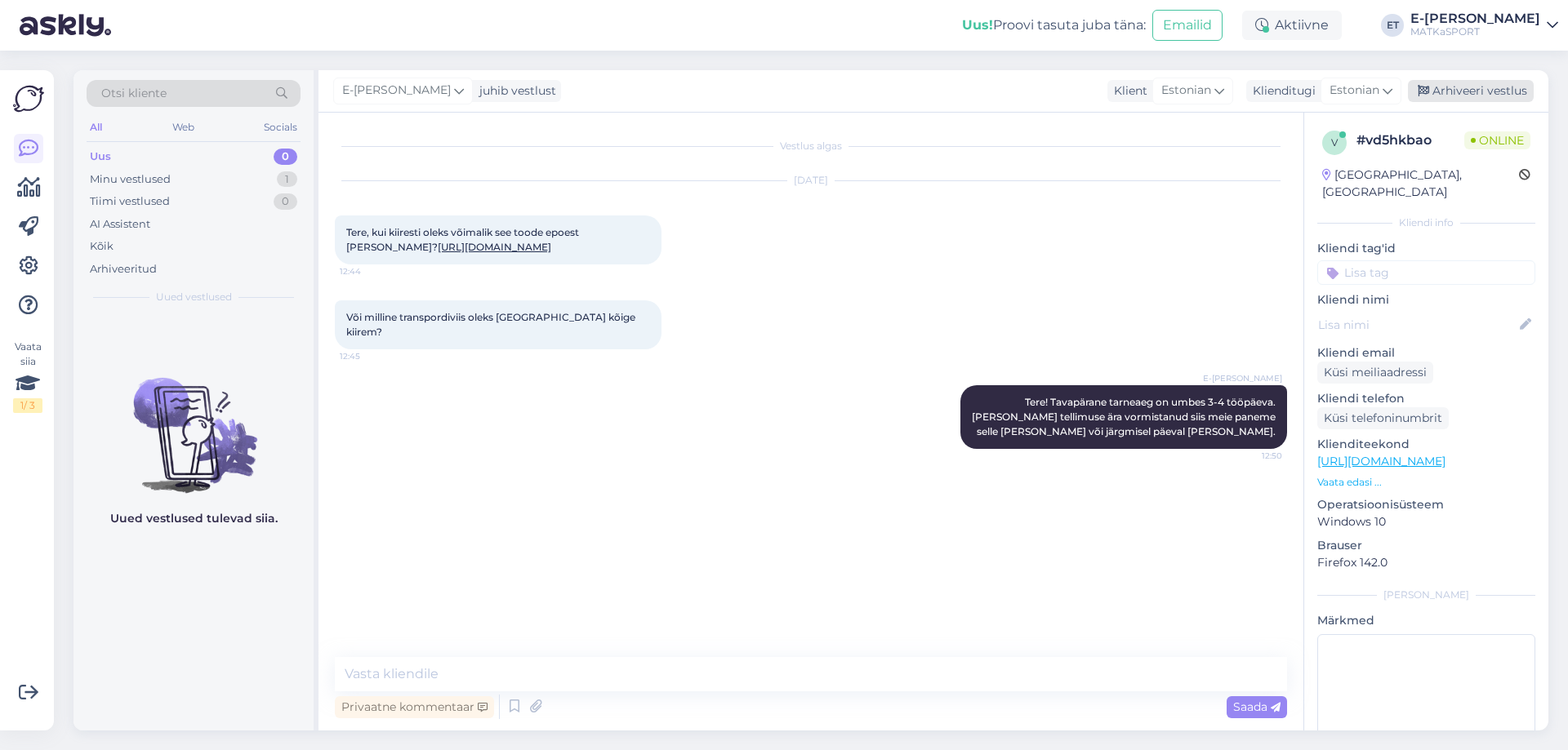
click at [1513, 97] on div "Arhiveeri vestlus" at bounding box center [1471, 91] width 125 height 22
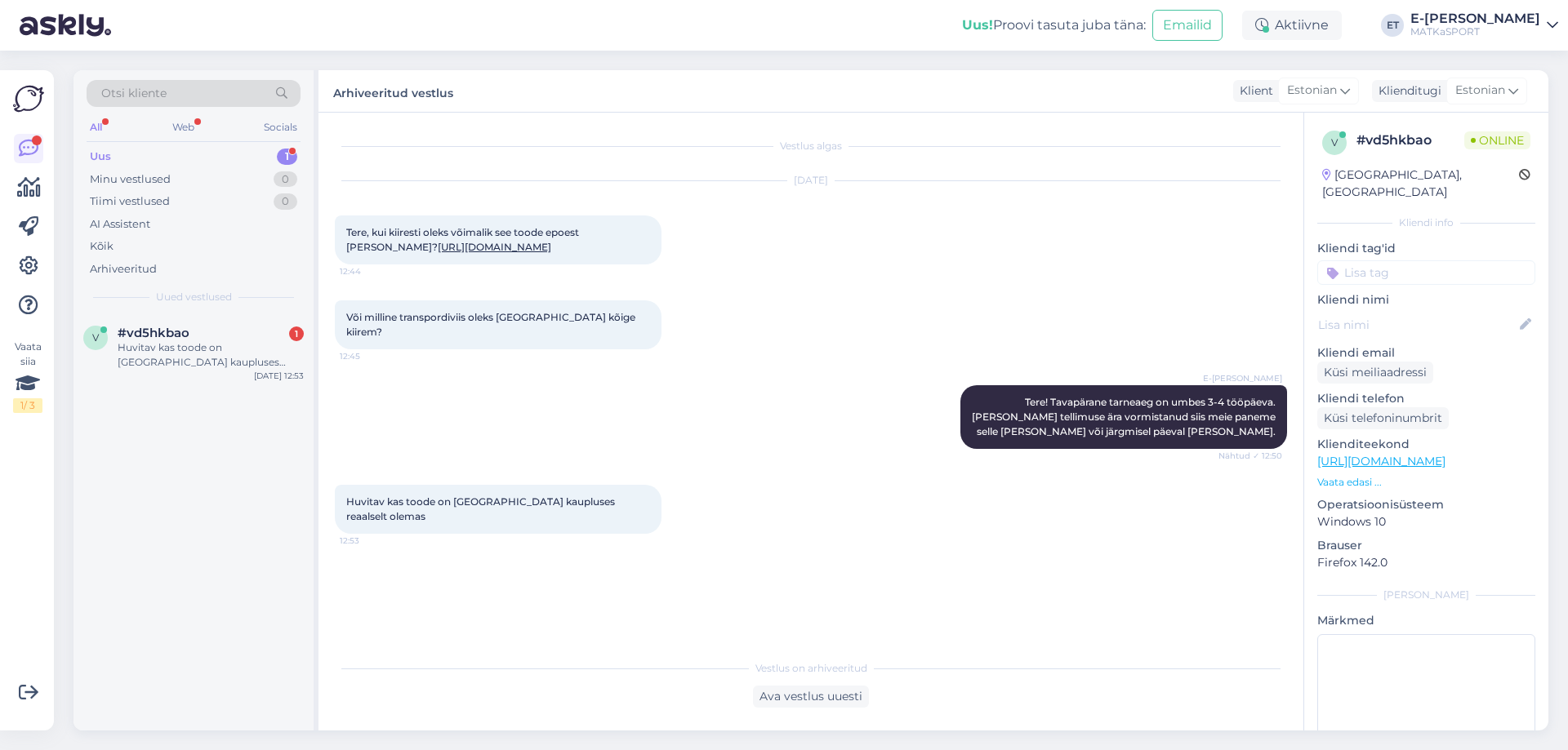
click at [459, 253] on link "[URL][DOMAIN_NAME]" at bounding box center [495, 247] width 113 height 12
click at [846, 702] on div "Ava vestlus uuesti" at bounding box center [810, 697] width 116 height 22
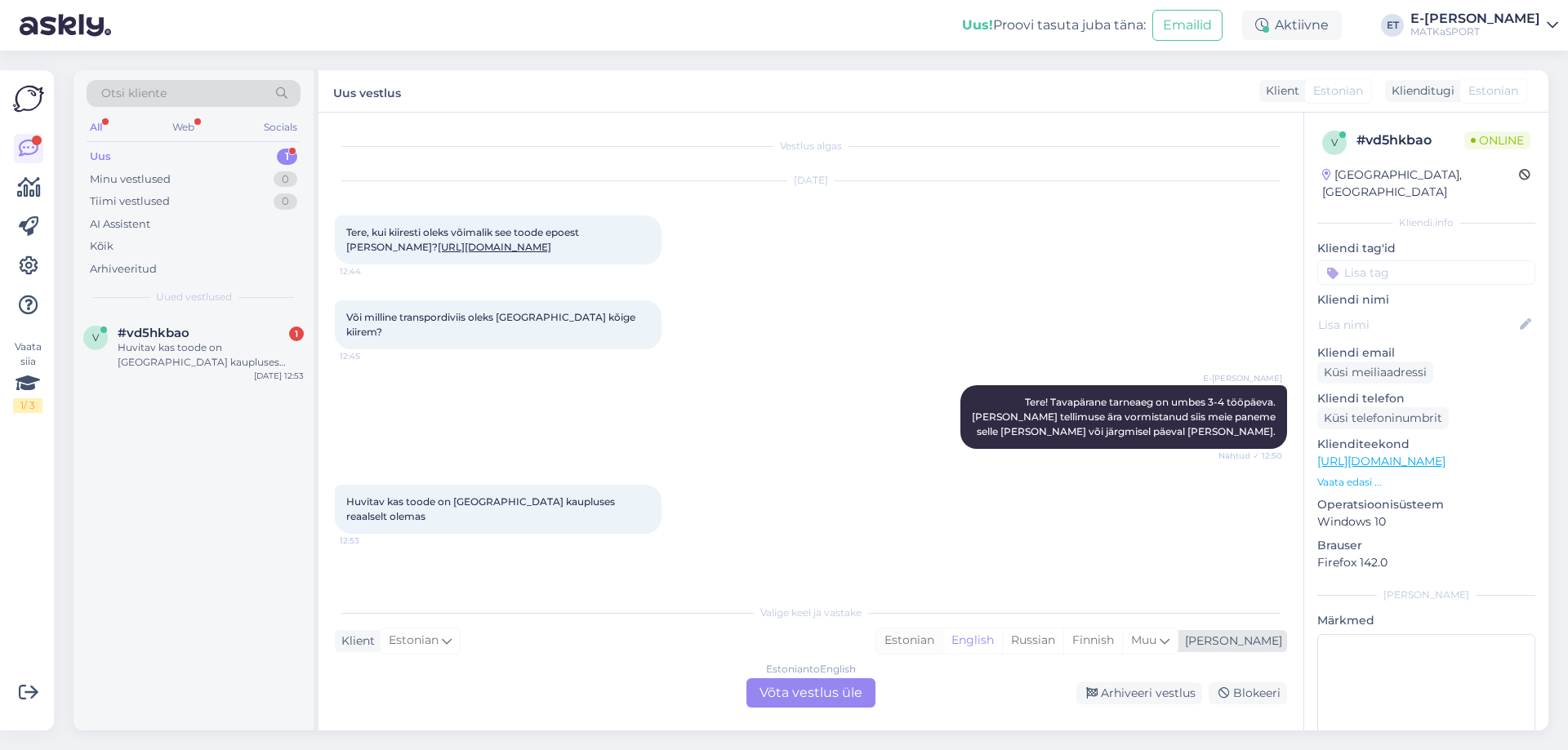
click at [942, 649] on div "Estonian" at bounding box center [909, 640] width 66 height 24
click at [827, 702] on div "Estonian to Estonian Võta vestlus üle" at bounding box center [810, 693] width 129 height 30
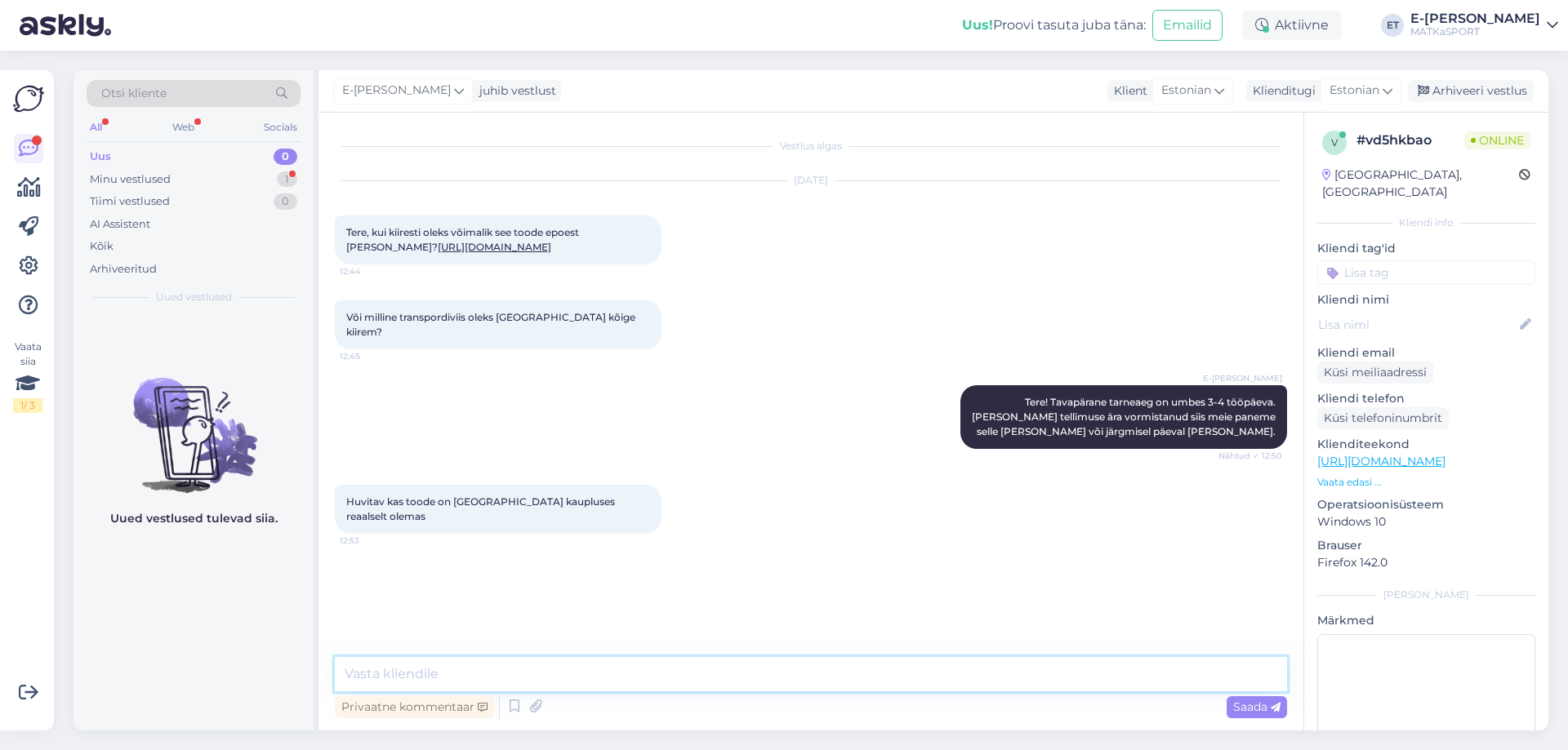
drag, startPoint x: 621, startPoint y: 661, endPoint x: 628, endPoint y: 666, distance: 8.6
click at [621, 663] on textarea at bounding box center [811, 674] width 952 height 34
type textarea "Jah, Rocca kaupluses on toode tõepoolest kohapeal olemas."
click at [758, 667] on textarea "Jah, Rocca kaupluses on toode tõepoolest kohapeal olemas." at bounding box center [811, 674] width 952 height 34
